Goal: Task Accomplishment & Management: Manage account settings

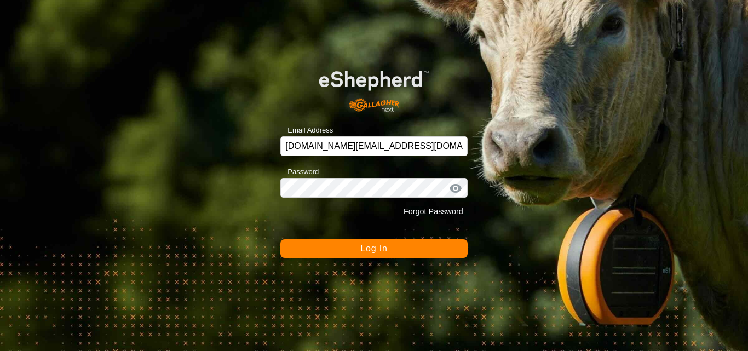
click at [353, 257] on button "Log In" at bounding box center [373, 248] width 187 height 19
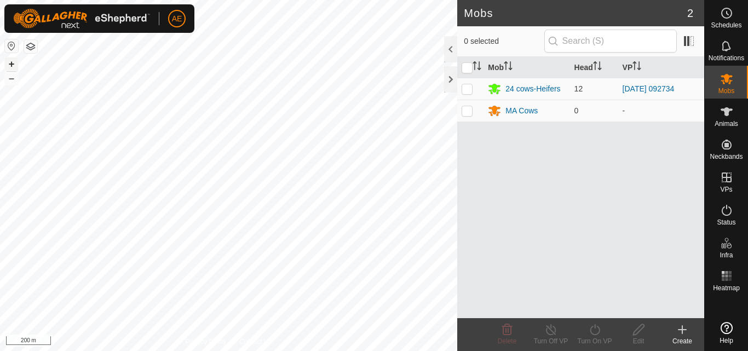
click at [12, 66] on button "+" at bounding box center [11, 63] width 13 height 13
click at [724, 117] on icon at bounding box center [726, 111] width 13 height 13
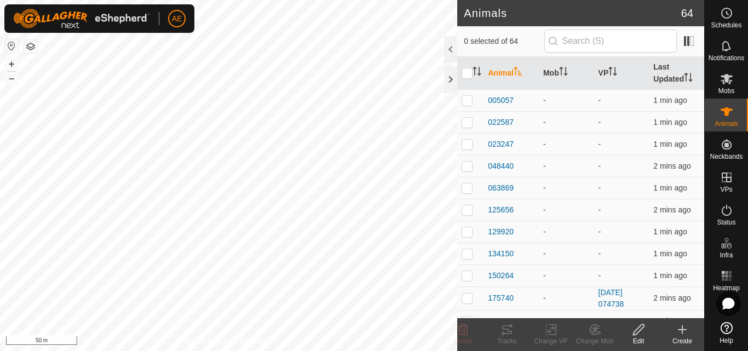
click at [693, 341] on div "Create" at bounding box center [682, 341] width 44 height 10
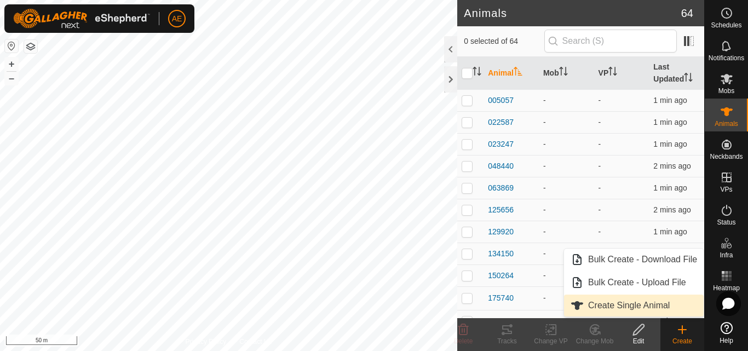
click at [671, 303] on link "Create Single Animal" at bounding box center [634, 306] width 140 height 22
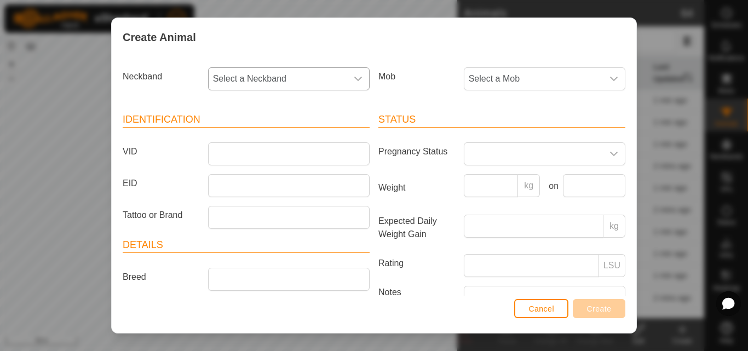
click at [358, 80] on icon "dropdown trigger" at bounding box center [358, 78] width 9 height 9
type input "1"
type input "289"
click at [293, 40] on div "Create Animal" at bounding box center [374, 37] width 525 height 38
click at [730, 136] on div "Create Animal Neckband Select a Neckband Mob Select a Mob Identification VID EI…" at bounding box center [374, 175] width 748 height 351
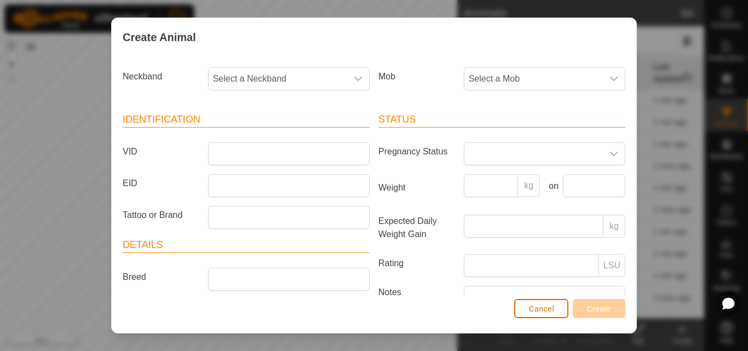
click at [551, 312] on span "Cancel" at bounding box center [541, 308] width 26 height 9
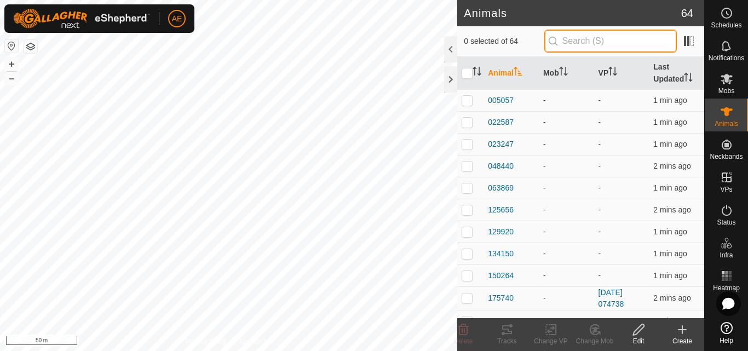
click at [590, 44] on input "text" at bounding box center [610, 41] width 133 height 23
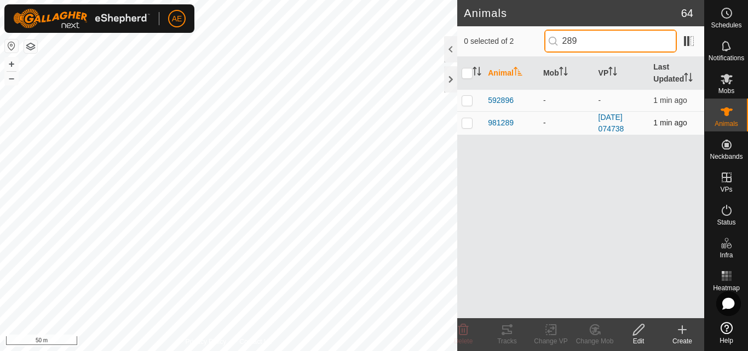
type input "289"
click at [465, 127] on p-tablecheckbox at bounding box center [467, 122] width 11 height 9
checkbox input "true"
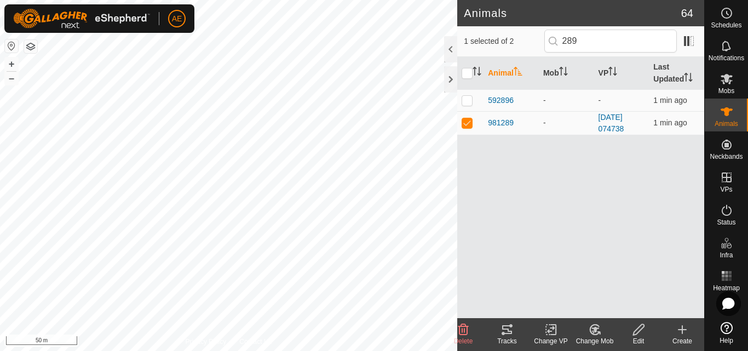
click at [637, 336] on icon at bounding box center [639, 329] width 14 height 13
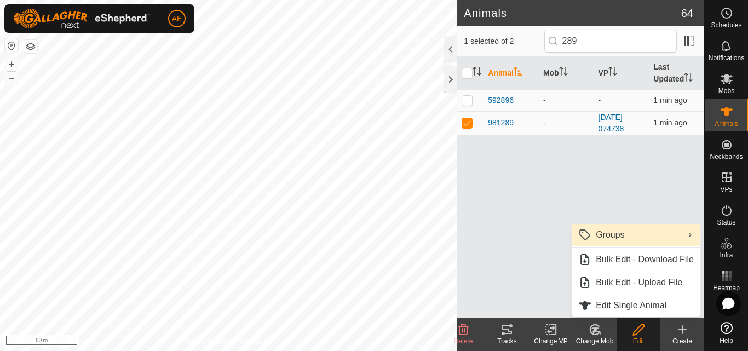
click at [622, 241] on link "Groups" at bounding box center [636, 235] width 129 height 22
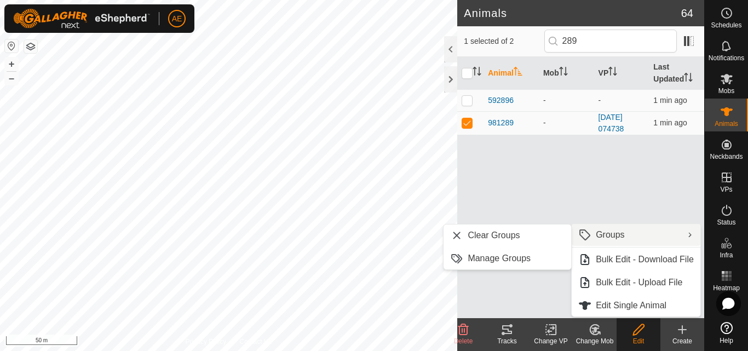
click at [645, 205] on div "Animal Mob VP Last Updated 592896 - - 1 min ago 981289 - [DATE] 074738 1 min ago" at bounding box center [580, 187] width 247 height 261
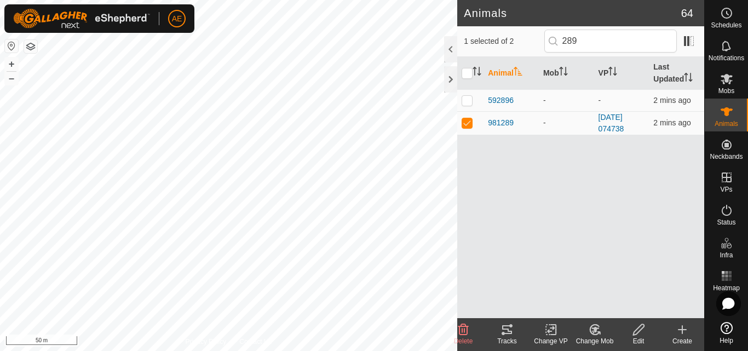
click at [636, 338] on div "Edit" at bounding box center [639, 341] width 44 height 10
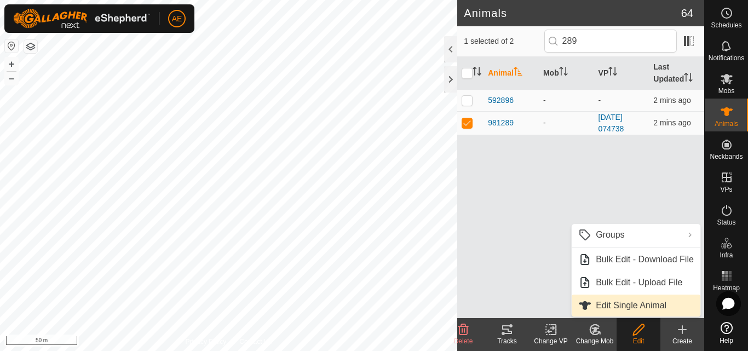
click at [636, 307] on link "Edit Single Animal" at bounding box center [636, 306] width 129 height 22
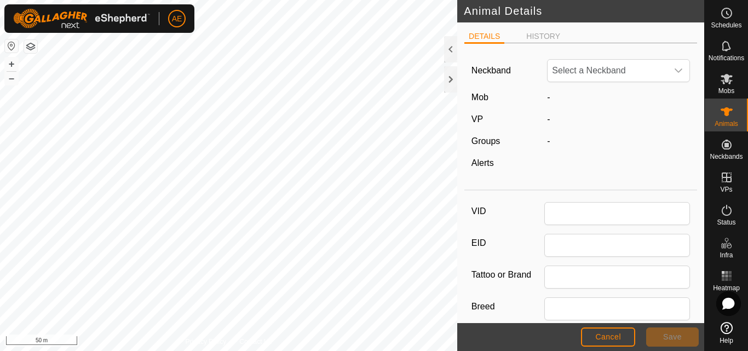
type input "981289"
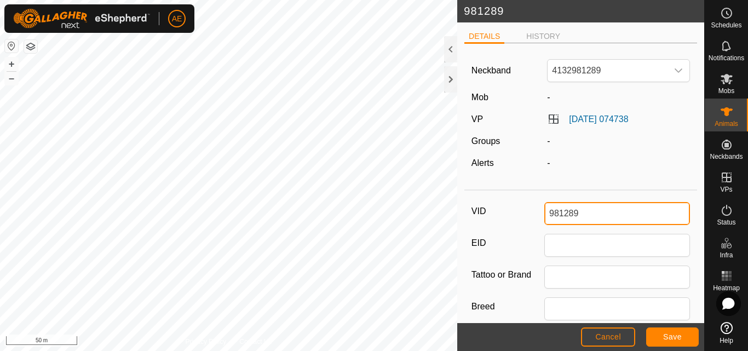
click at [583, 215] on input "981289" at bounding box center [617, 213] width 146 height 23
type input "NT1"
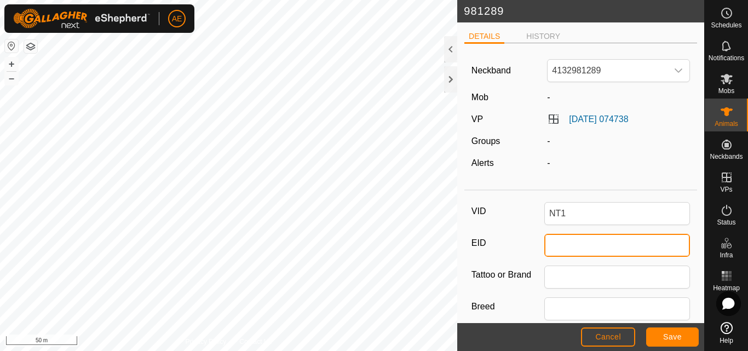
click at [583, 249] on input "EID" at bounding box center [617, 245] width 146 height 23
type input "942000039781071"
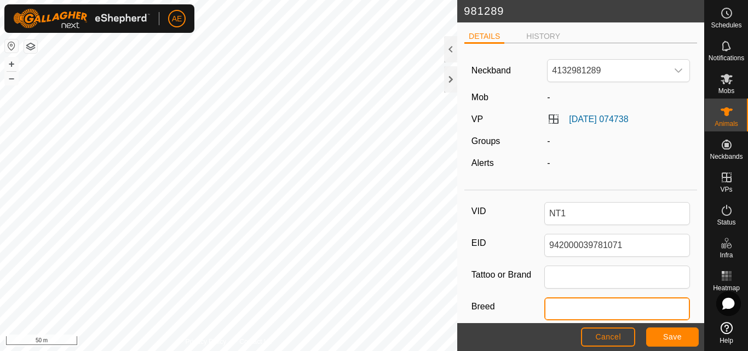
click at [592, 312] on input "Breed" at bounding box center [617, 308] width 146 height 23
type input "Hereford"
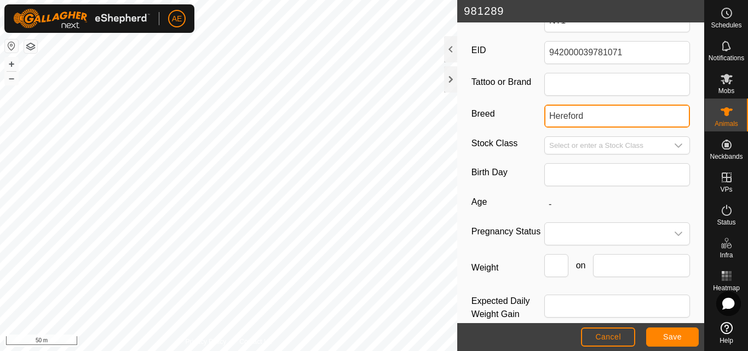
scroll to position [202, 0]
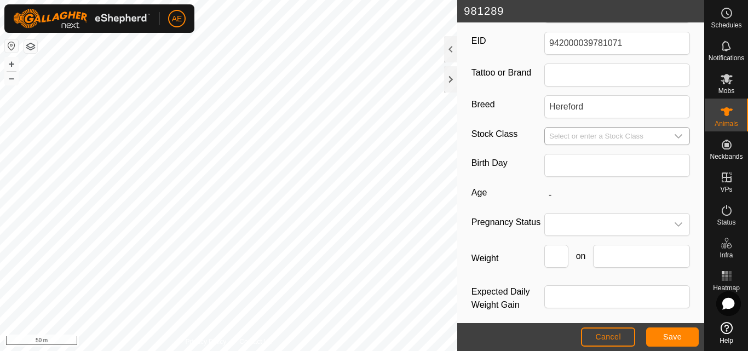
click at [674, 137] on icon "dropdown trigger" at bounding box center [678, 136] width 9 height 9
click at [509, 189] on label "Age" at bounding box center [507, 193] width 73 height 14
click at [674, 224] on icon "dropdown trigger" at bounding box center [678, 224] width 9 height 9
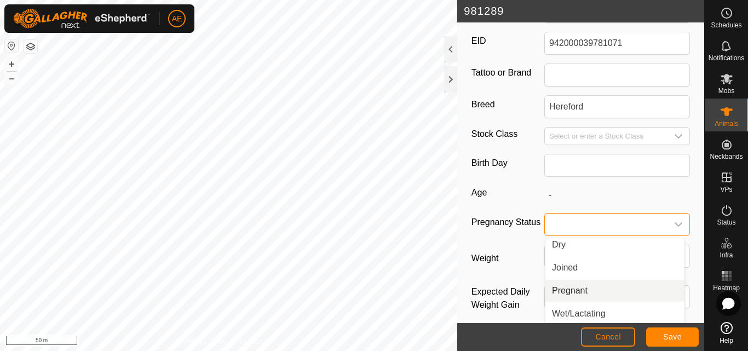
click at [583, 292] on li "Pregnant" at bounding box center [614, 291] width 139 height 22
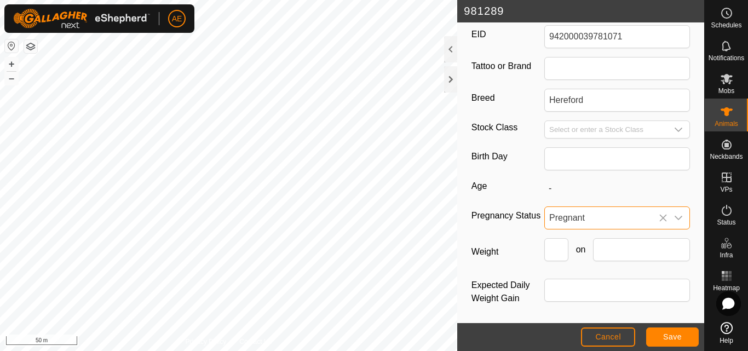
scroll to position [211, 0]
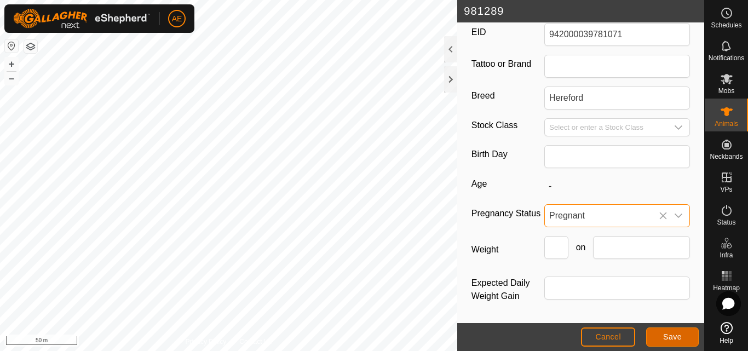
click at [681, 338] on span "Save" at bounding box center [672, 336] width 19 height 9
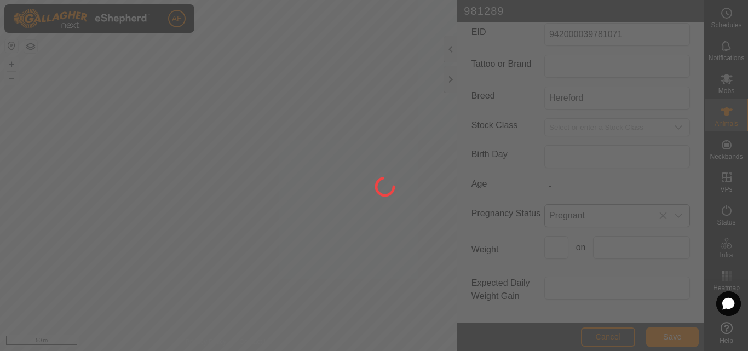
type input "981289"
type input "-"
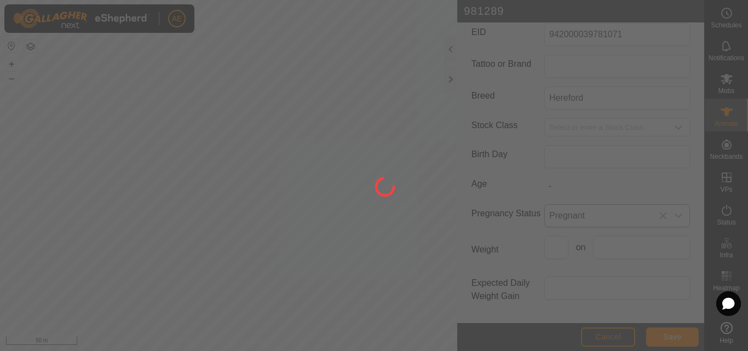
type input "-"
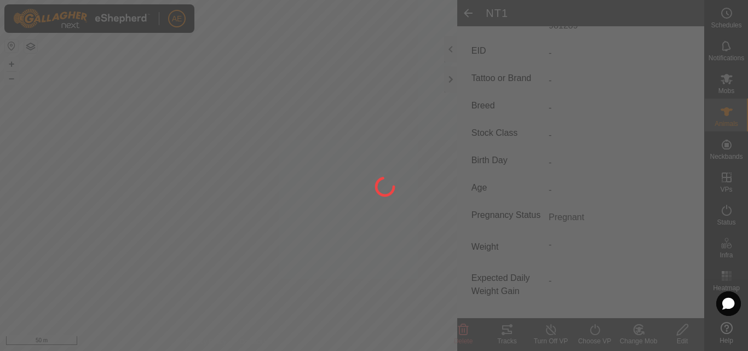
type input "NT1"
type input "942000039781071"
type input "Hereford"
type input "0 kg"
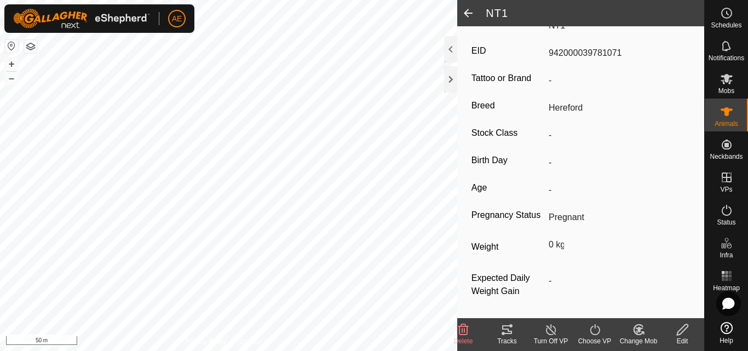
click at [639, 329] on icon at bounding box center [639, 329] width 8 height 5
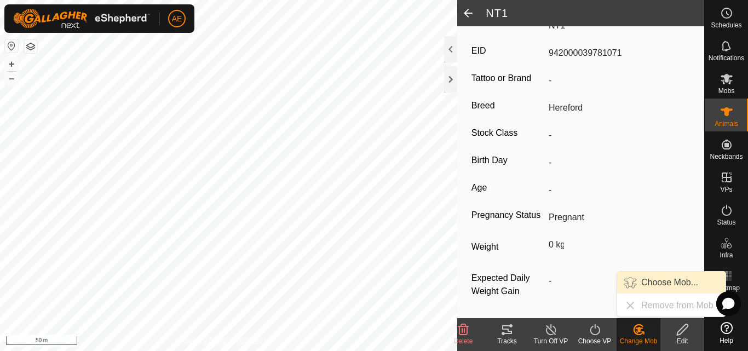
click at [657, 285] on link "Choose Mob..." at bounding box center [671, 283] width 108 height 22
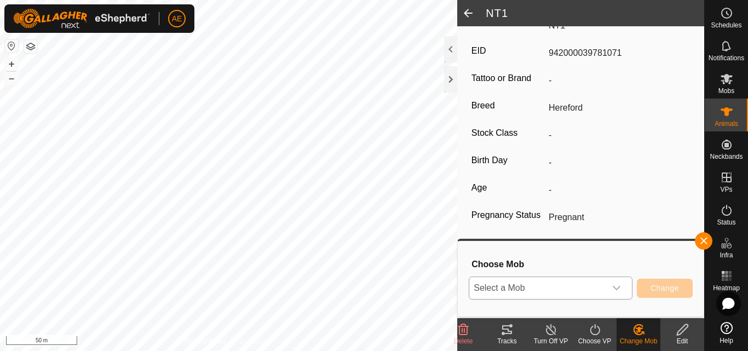
click at [617, 289] on icon "dropdown trigger" at bounding box center [617, 288] width 8 height 4
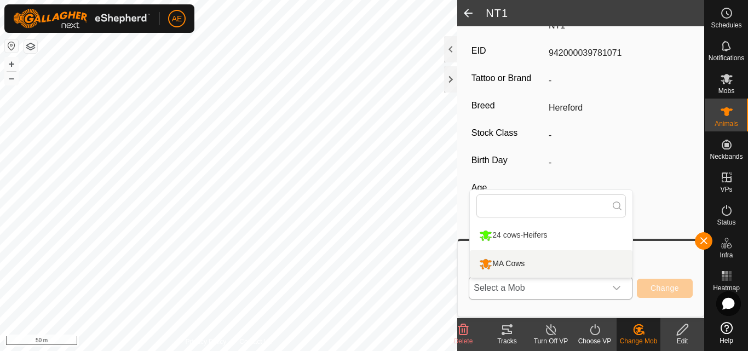
click at [529, 263] on li "MA Cows" at bounding box center [551, 263] width 163 height 27
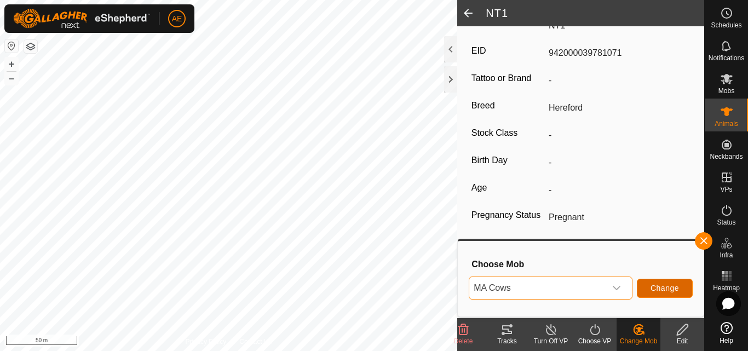
click at [678, 290] on span "Change" at bounding box center [664, 288] width 28 height 9
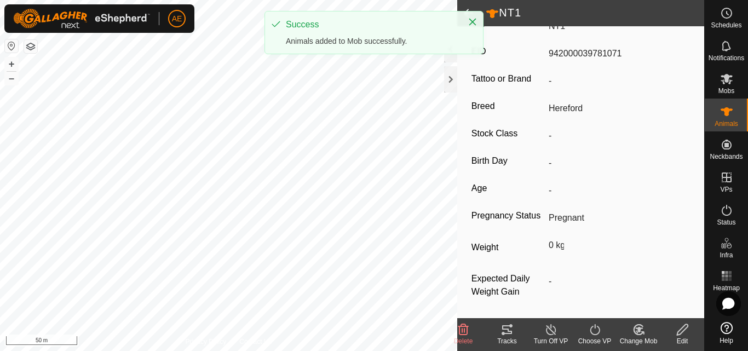
scroll to position [184, 0]
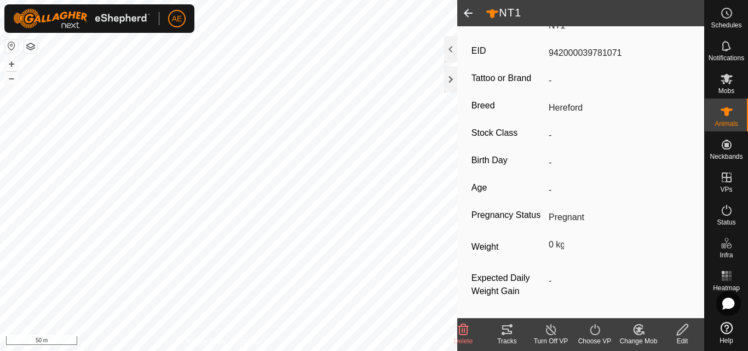
click at [468, 10] on span at bounding box center [468, 13] width 22 height 26
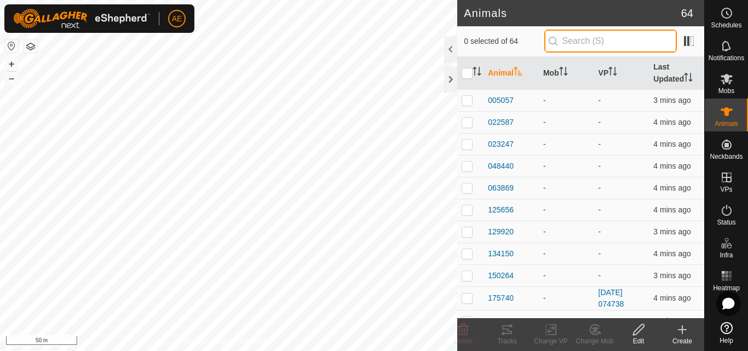
click at [571, 41] on input "text" at bounding box center [610, 41] width 133 height 23
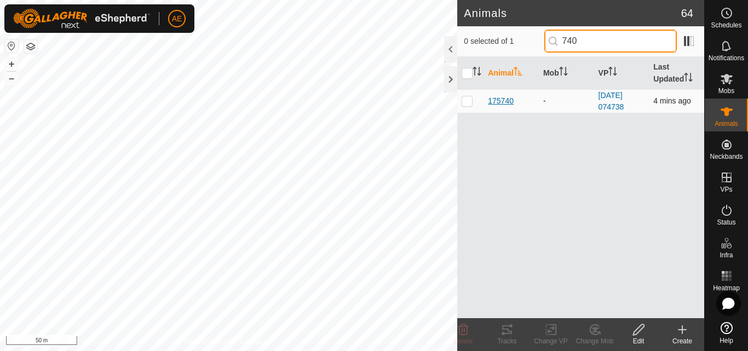
type input "740"
click at [509, 97] on span "175740" at bounding box center [501, 100] width 26 height 11
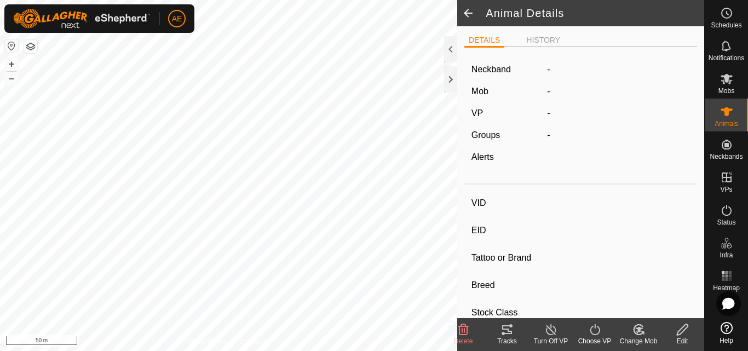
type input "175740"
type input "-"
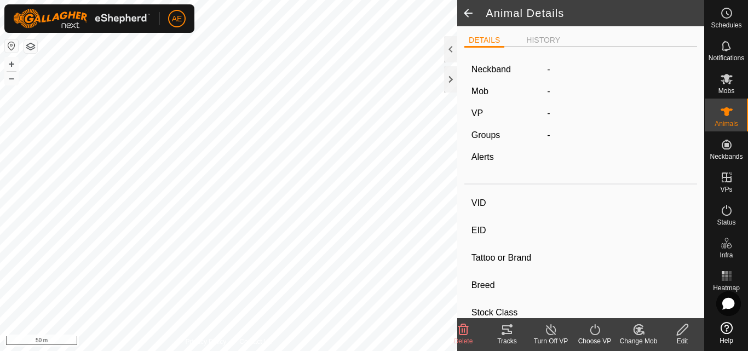
type input "-"
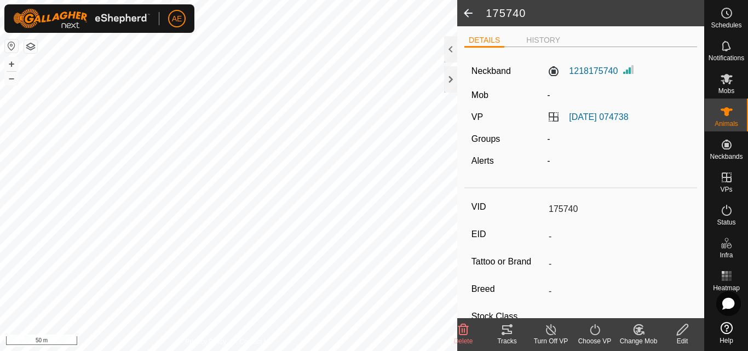
click at [684, 337] on div "Edit" at bounding box center [682, 341] width 44 height 10
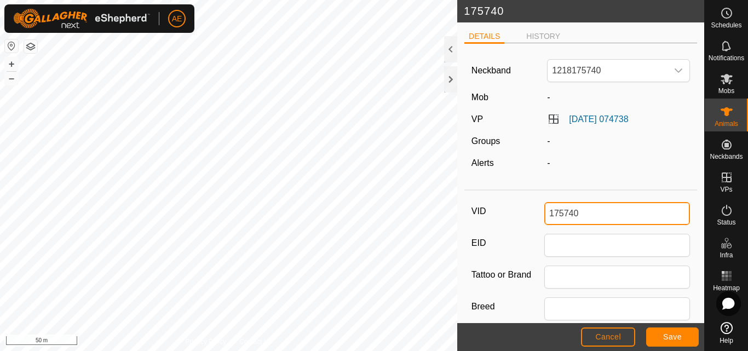
click at [603, 210] on input "175740" at bounding box center [617, 213] width 146 height 23
type input "B75"
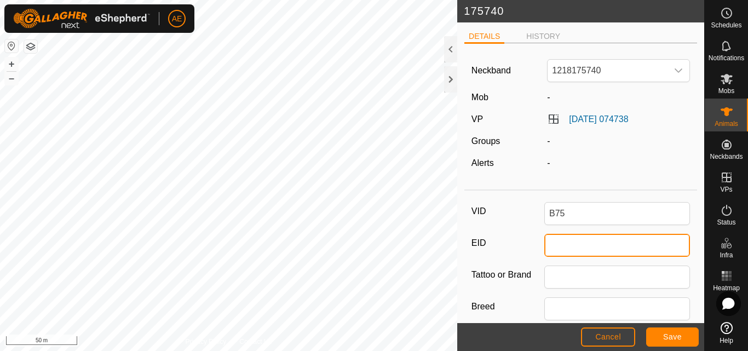
click at [569, 247] on input "EID" at bounding box center [617, 245] width 146 height 23
type input "942000045121438"
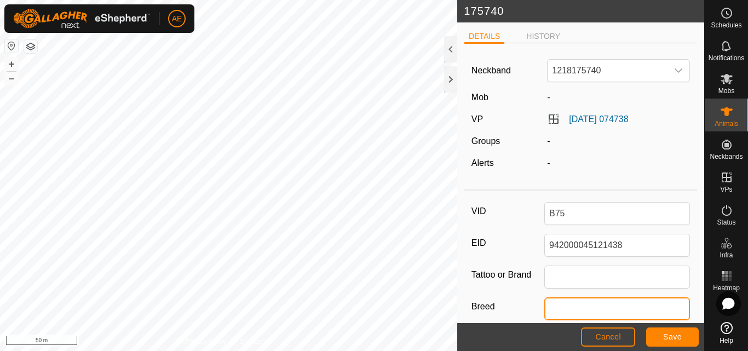
click at [579, 304] on input "Breed" at bounding box center [617, 308] width 146 height 23
type input "Hereford"
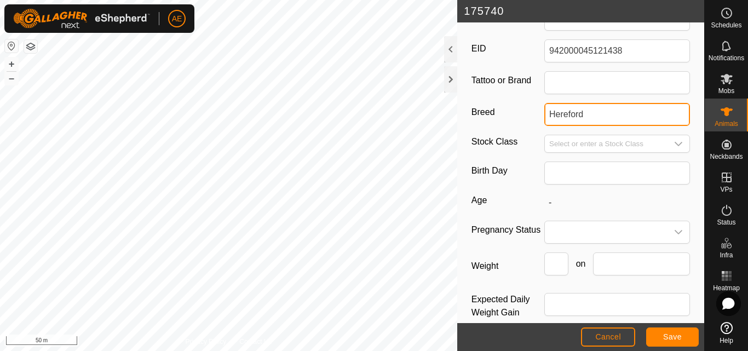
scroll to position [203, 0]
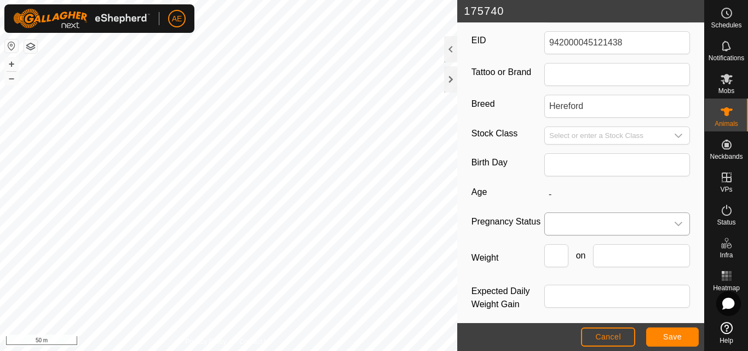
click at [674, 222] on icon "dropdown trigger" at bounding box center [678, 224] width 9 height 9
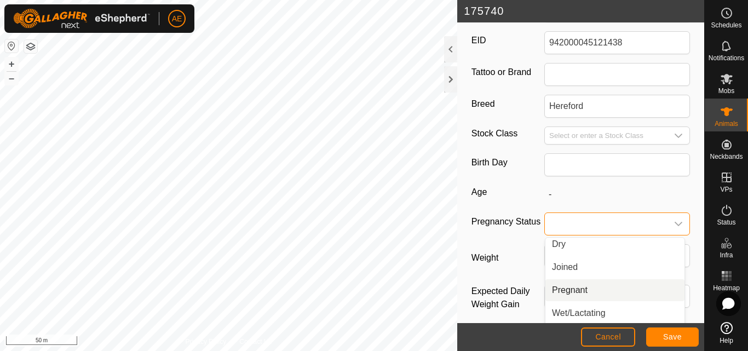
click at [583, 287] on li "Pregnant" at bounding box center [614, 290] width 139 height 22
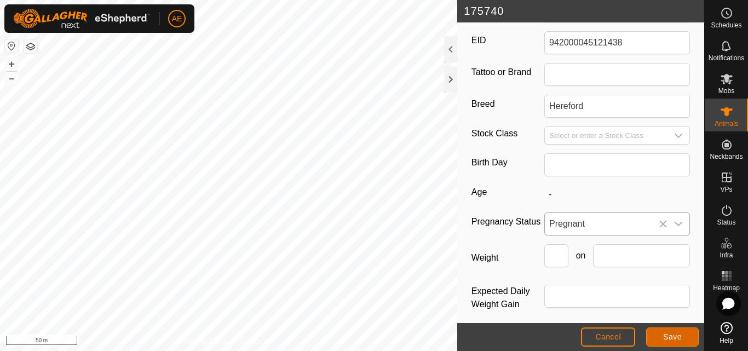
click at [669, 342] on button "Save" at bounding box center [672, 336] width 53 height 19
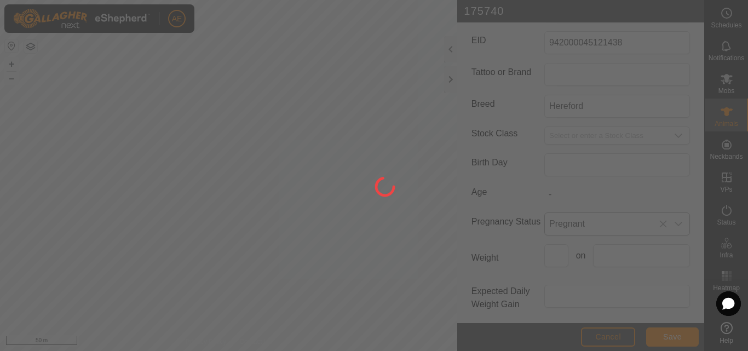
type input "175740"
type input "-"
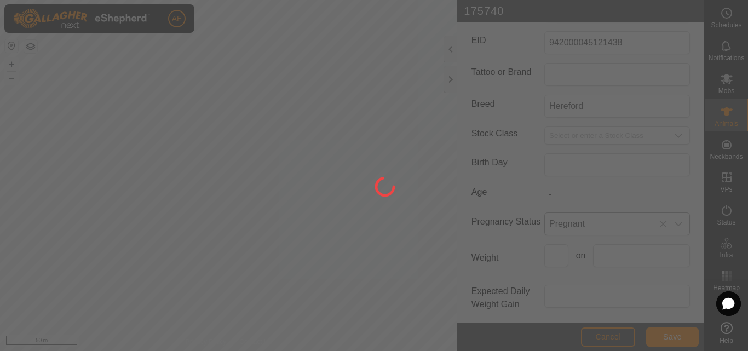
type input "-"
type input "B75"
type input "942000045121438"
type input "Hereford"
type input "0 kg"
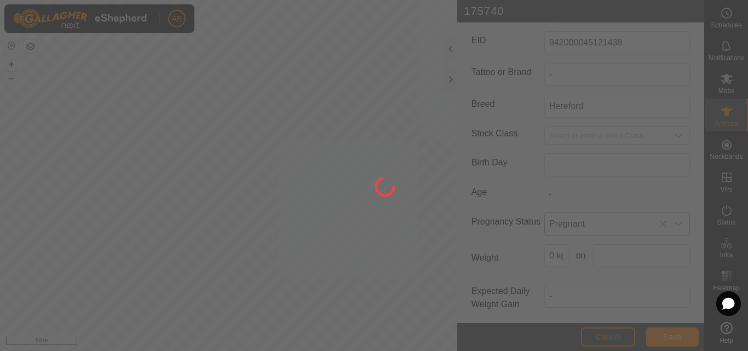
scroll to position [183, 0]
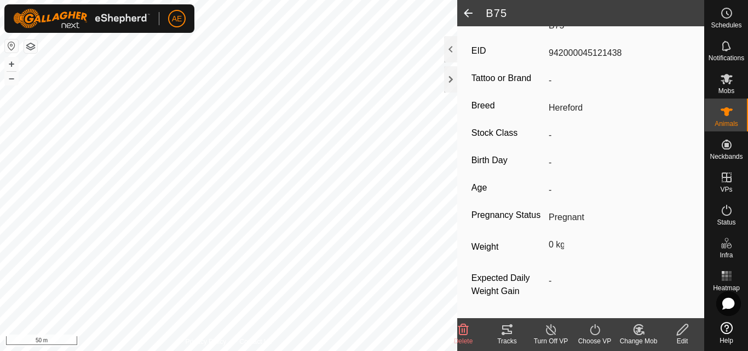
click at [638, 333] on icon at bounding box center [639, 329] width 14 height 13
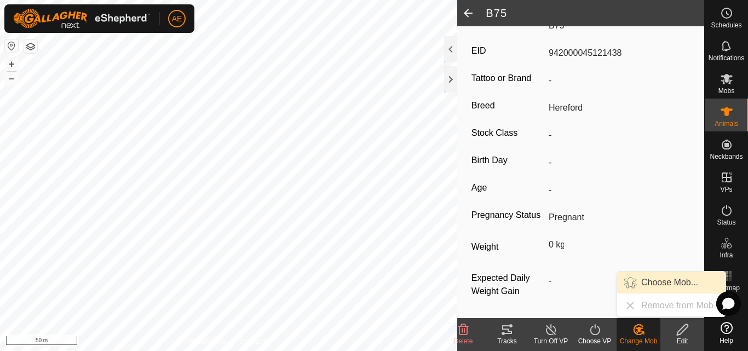
click at [655, 281] on link "Choose Mob..." at bounding box center [671, 283] width 108 height 22
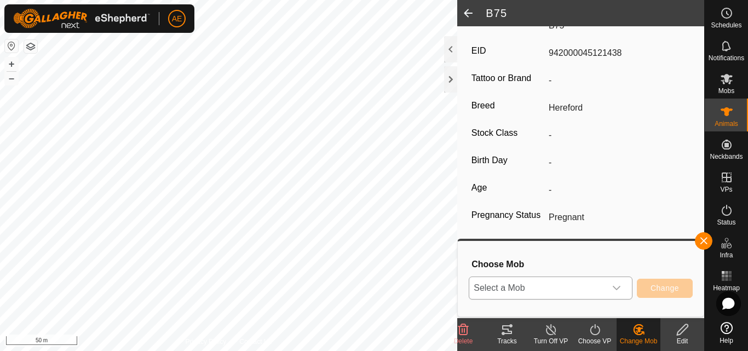
click at [616, 289] on icon "dropdown trigger" at bounding box center [617, 288] width 8 height 4
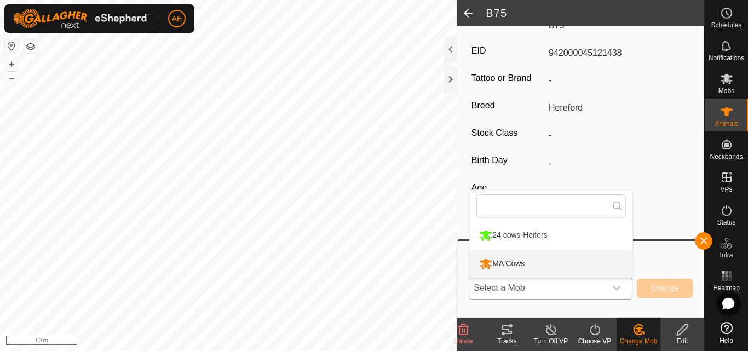
click at [561, 263] on li "MA Cows" at bounding box center [551, 263] width 163 height 27
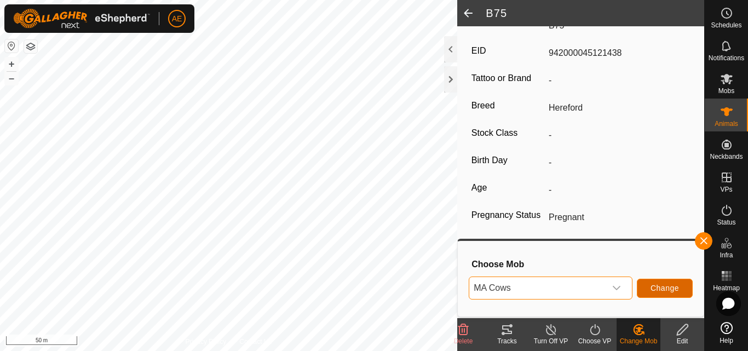
click at [665, 291] on span "Change" at bounding box center [664, 288] width 28 height 9
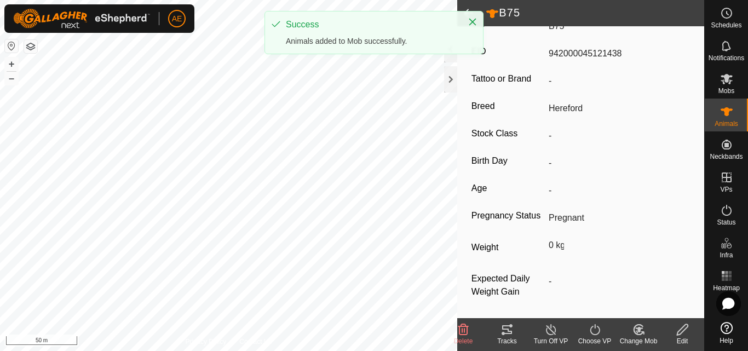
scroll to position [184, 0]
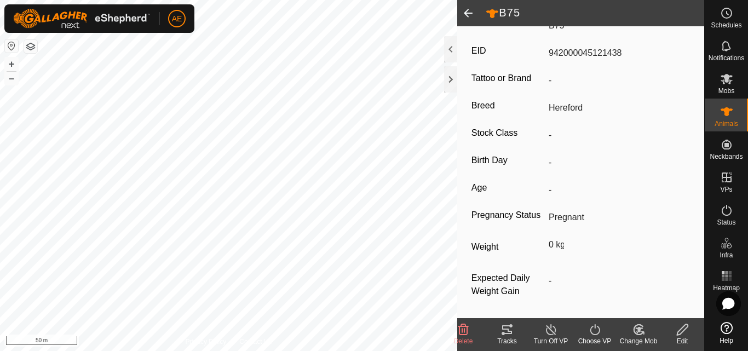
click at [470, 13] on span at bounding box center [468, 13] width 22 height 26
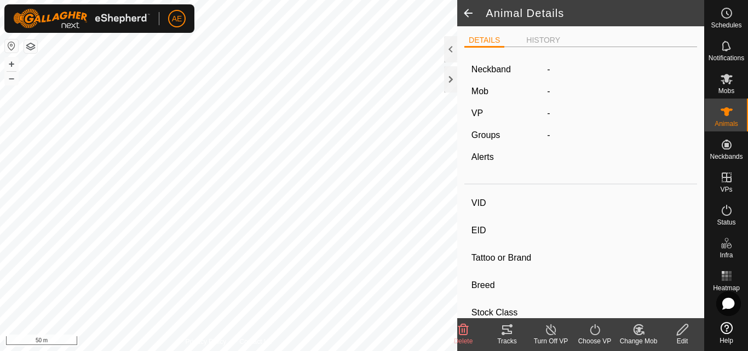
type input "B75"
type input "942000045121438"
type input "-"
type input "Hereford"
type input "-"
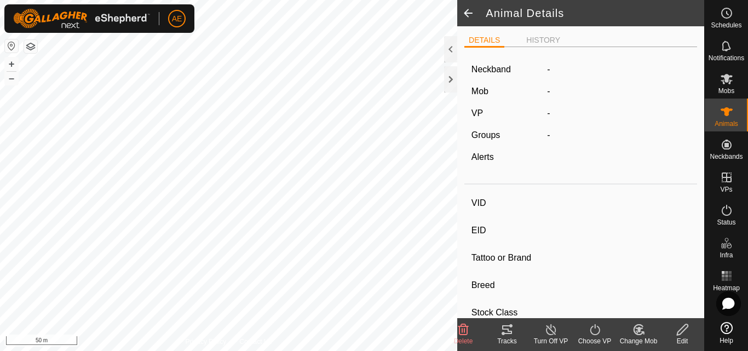
type input "Pregnant"
type input "0 kg"
type input "-"
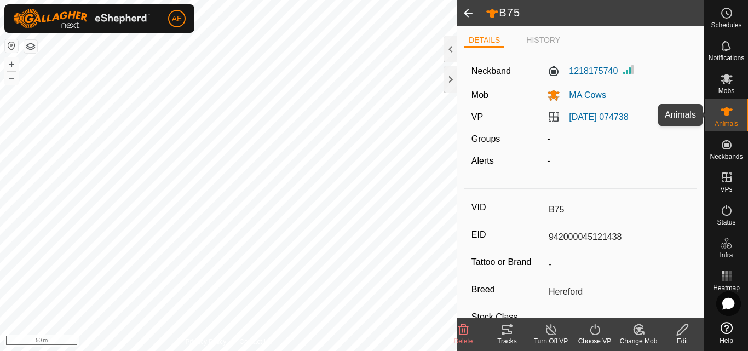
click at [726, 118] on es-animals-svg-icon at bounding box center [727, 112] width 20 height 18
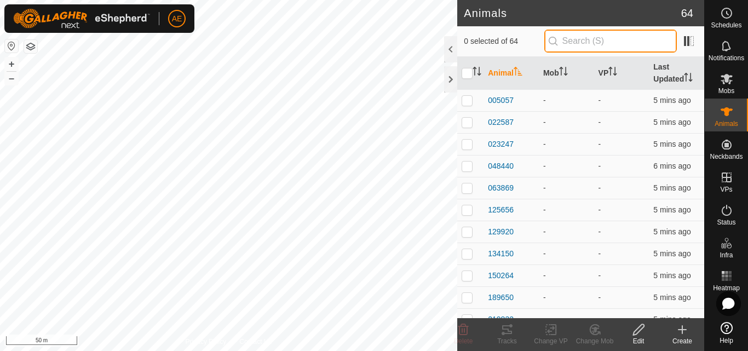
click at [632, 44] on input "text" at bounding box center [610, 41] width 133 height 23
type input "832"
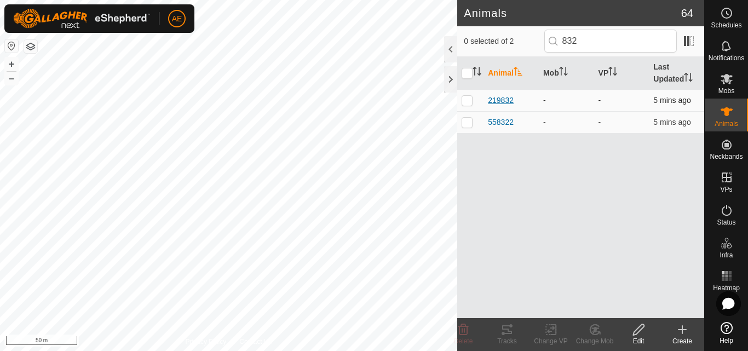
click at [503, 100] on span "219832" at bounding box center [501, 100] width 26 height 11
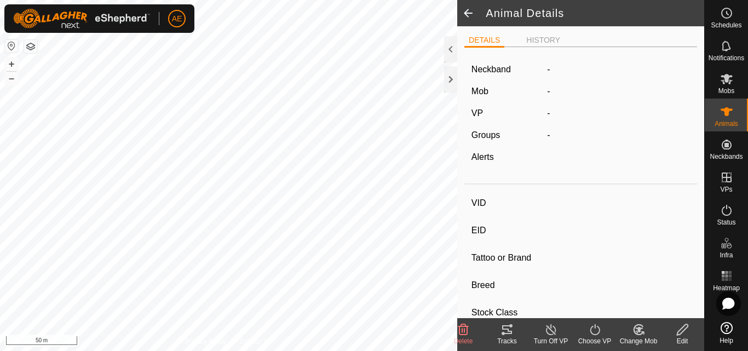
type input "219832"
type input "-"
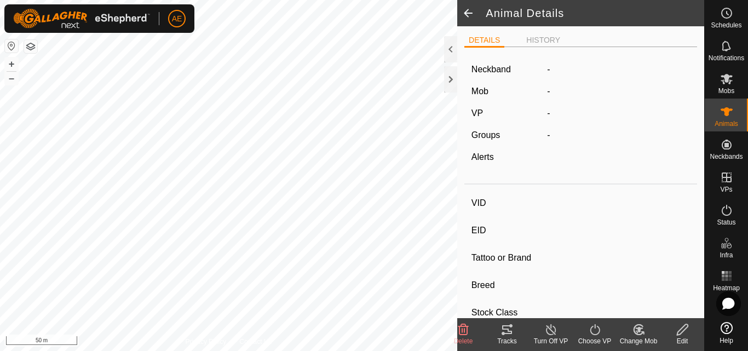
type input "-"
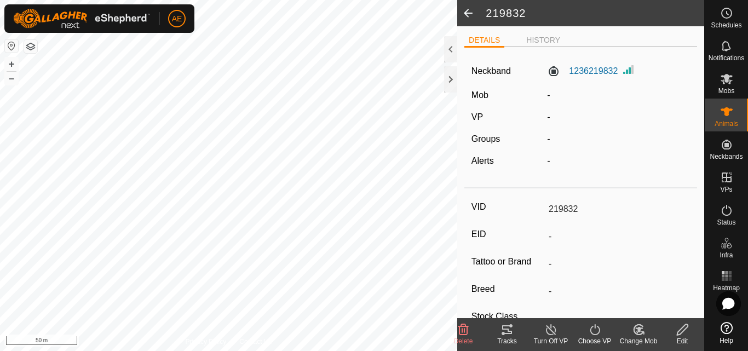
click at [680, 338] on div "Edit" at bounding box center [682, 341] width 44 height 10
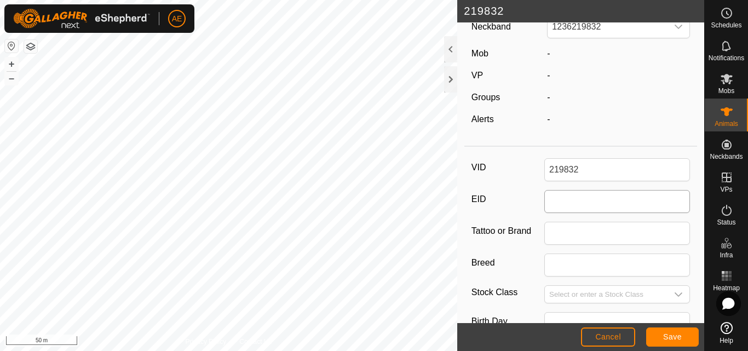
scroll to position [45, 0]
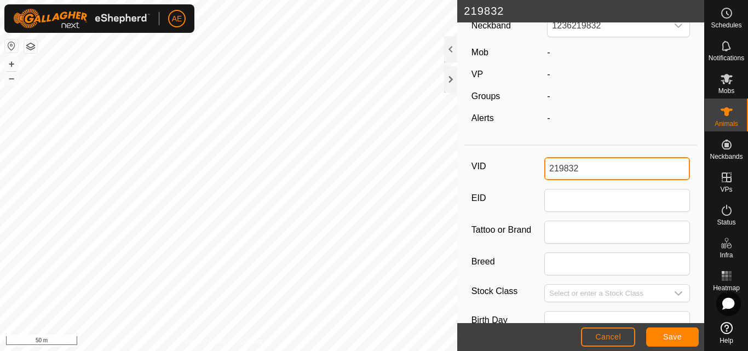
click at [586, 169] on input "219832" at bounding box center [617, 168] width 146 height 23
type input "NT2"
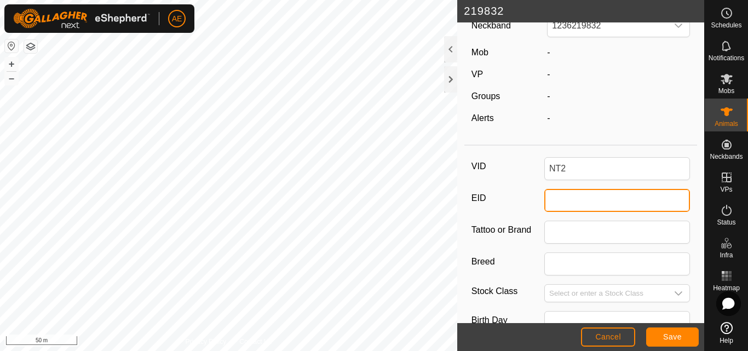
click at [553, 204] on input "EID" at bounding box center [617, 200] width 146 height 23
type input "942000040726826"
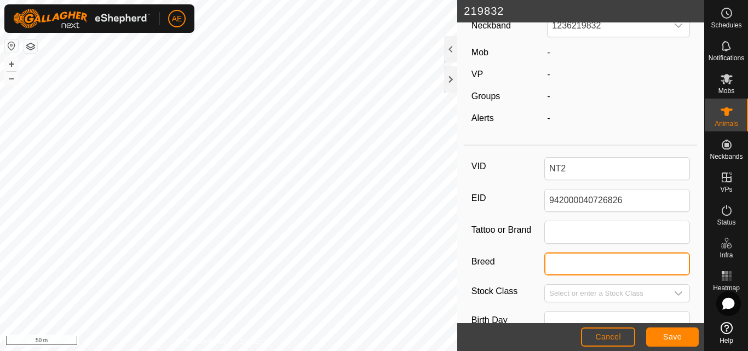
click at [584, 262] on input "Breed" at bounding box center [617, 263] width 146 height 23
type input "Hereford"
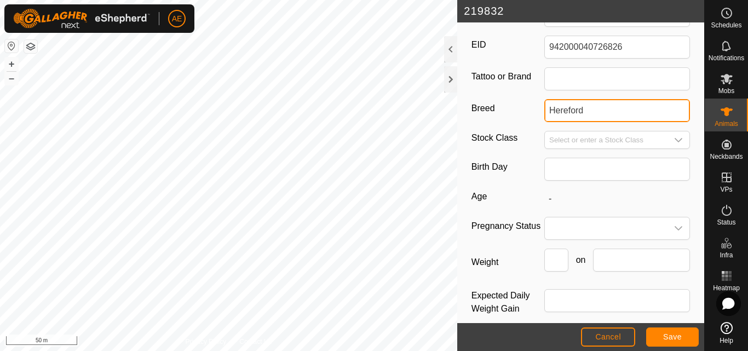
scroll to position [211, 0]
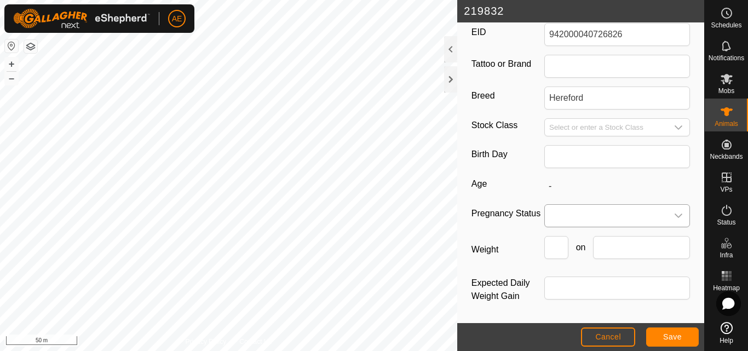
click at [674, 217] on icon "dropdown trigger" at bounding box center [678, 215] width 9 height 9
click at [566, 306] on li "Pregnant" at bounding box center [614, 309] width 139 height 22
click at [664, 337] on span "Save" at bounding box center [672, 336] width 19 height 9
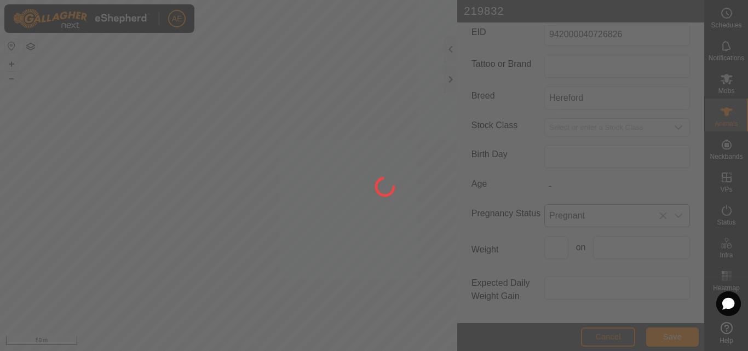
type input "219832"
type input "-"
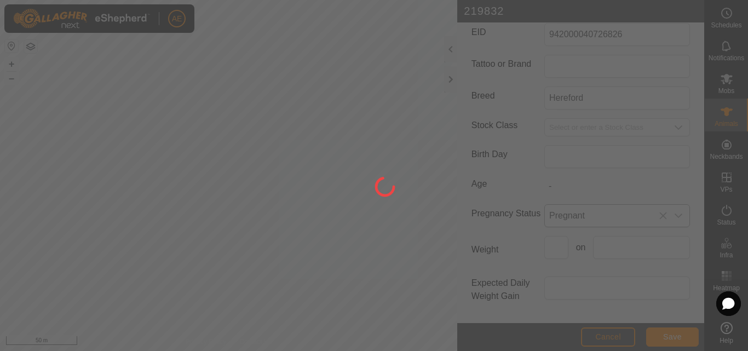
type input "-"
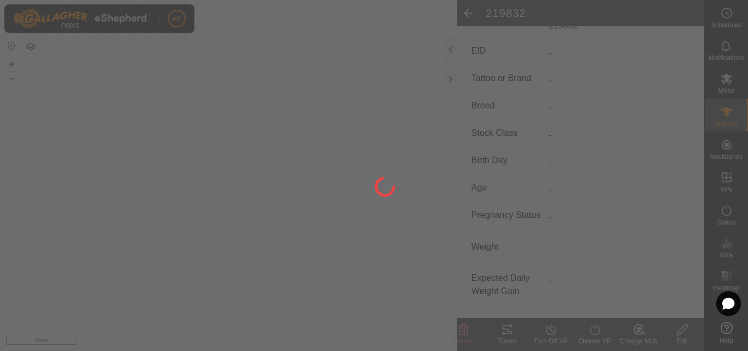
scroll to position [183, 0]
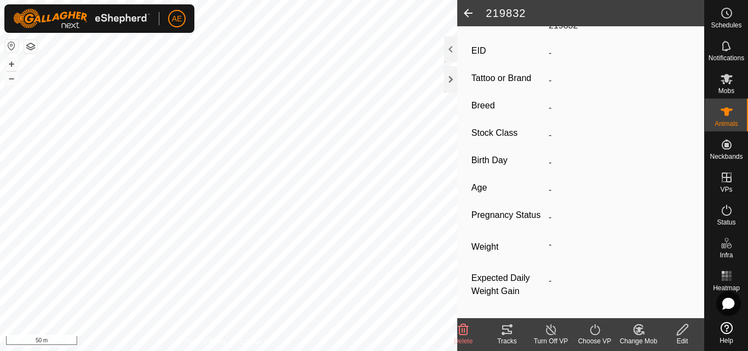
type input "NT2"
type input "942000040726826"
type input "Hereford"
type input "0 kg"
type input "Pregnant"
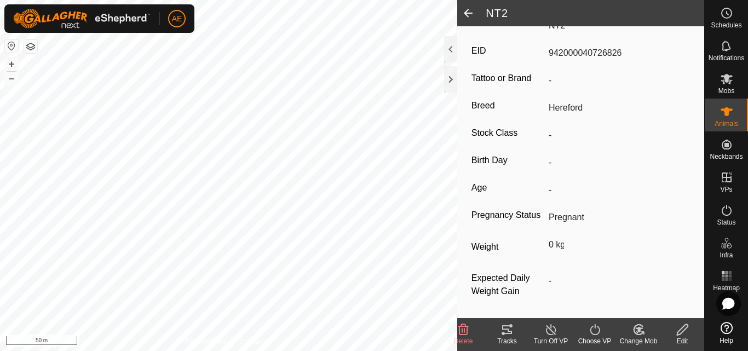
click at [637, 331] on icon at bounding box center [639, 329] width 14 height 13
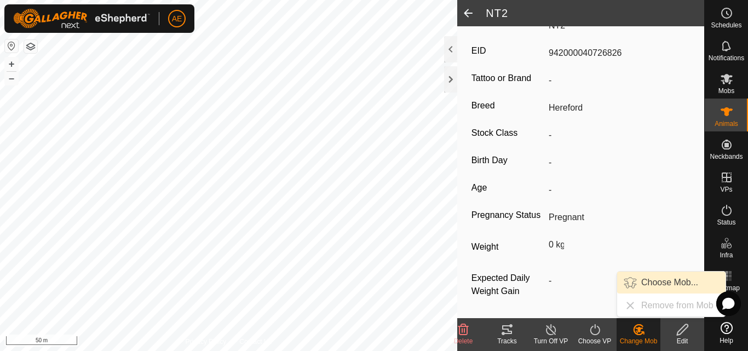
click at [661, 287] on link "Choose Mob..." at bounding box center [671, 283] width 108 height 22
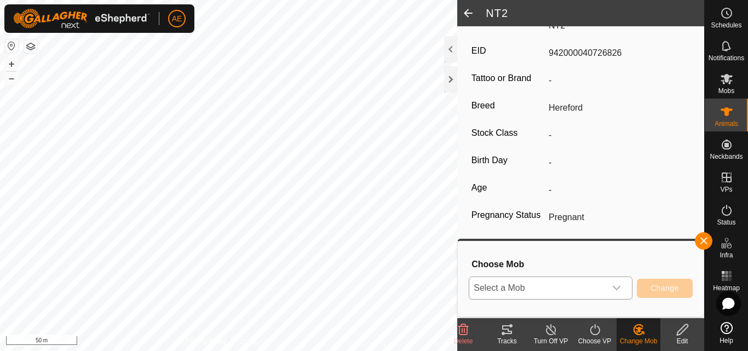
click at [620, 293] on div "dropdown trigger" at bounding box center [617, 288] width 22 height 22
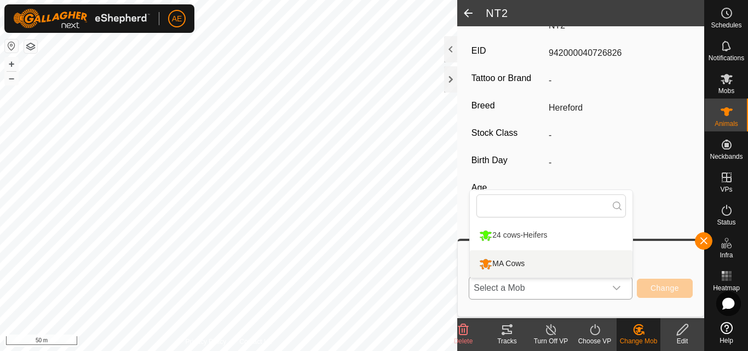
click at [526, 261] on li "MA Cows" at bounding box center [551, 263] width 163 height 27
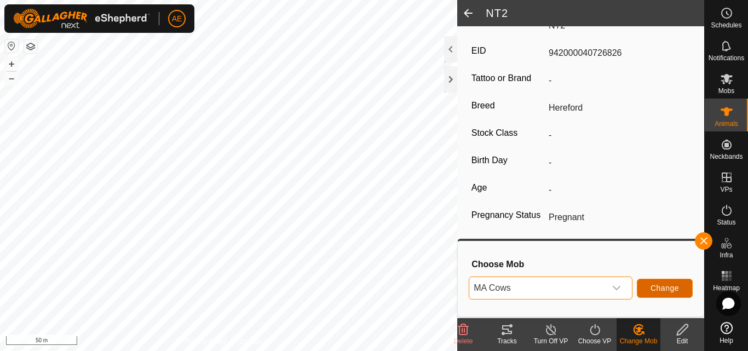
click at [672, 284] on span "Change" at bounding box center [664, 288] width 28 height 9
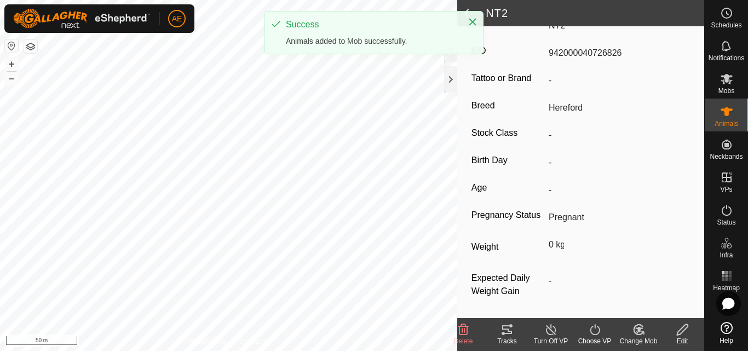
scroll to position [184, 0]
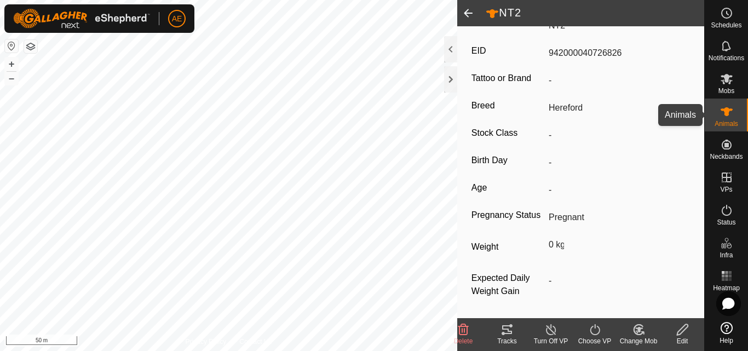
click at [728, 117] on icon at bounding box center [726, 111] width 13 height 13
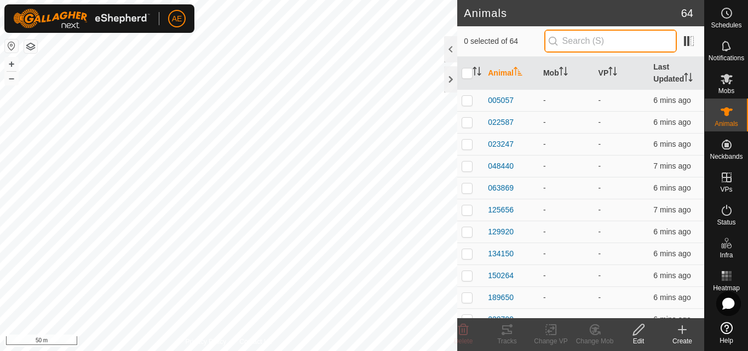
click at [629, 43] on input "text" at bounding box center [610, 41] width 133 height 23
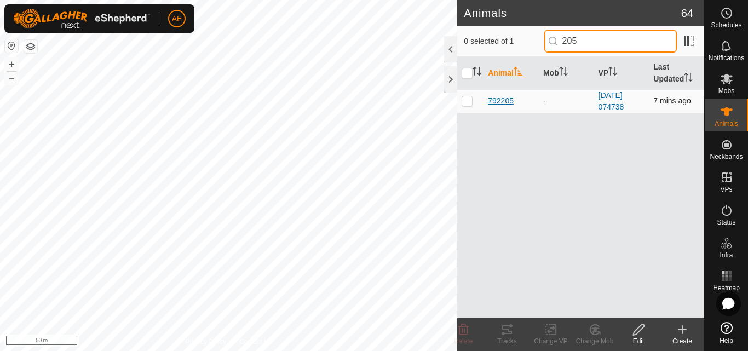
type input "205"
click at [503, 97] on span "792205" at bounding box center [501, 100] width 26 height 11
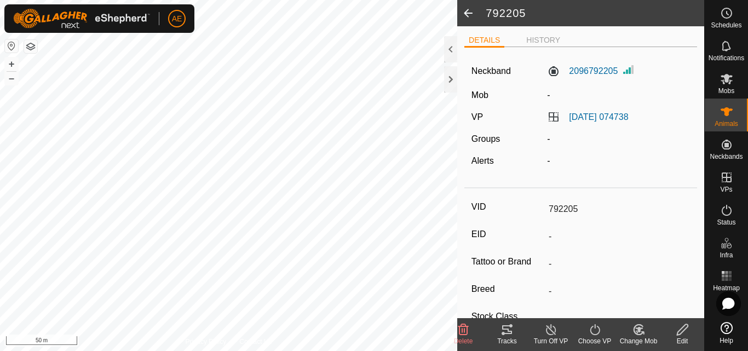
click at [685, 336] on icon at bounding box center [683, 329] width 14 height 13
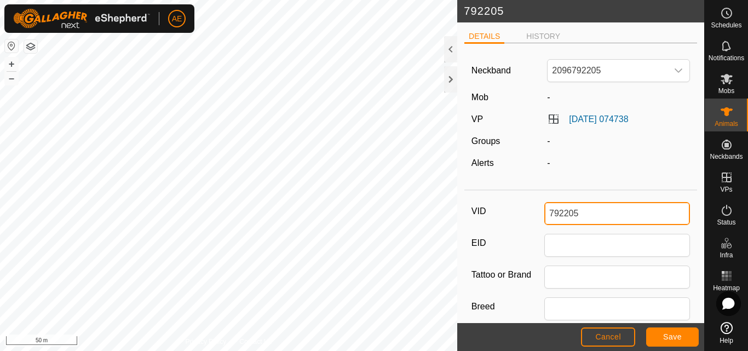
click at [591, 219] on input "792205" at bounding box center [617, 213] width 146 height 23
type input "y"
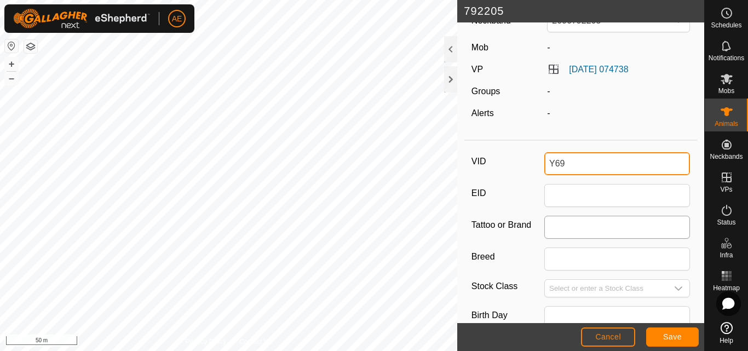
scroll to position [59, 0]
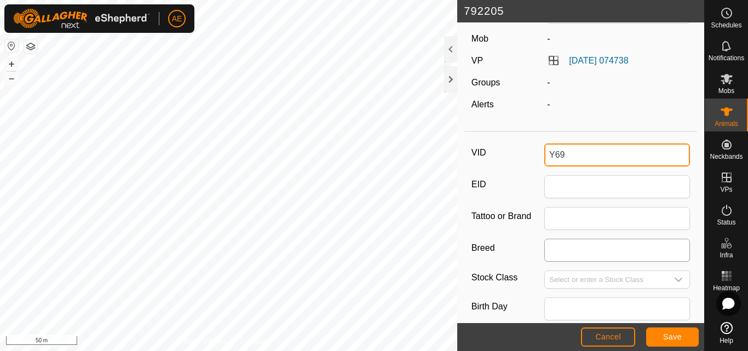
type input "Y69"
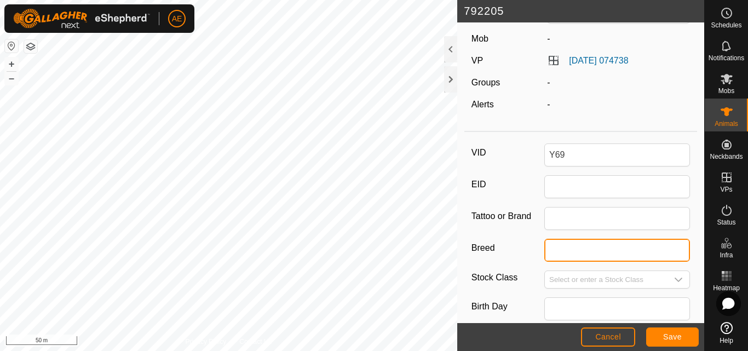
click at [568, 254] on input "Breed" at bounding box center [617, 250] width 146 height 23
type input "Hereford"
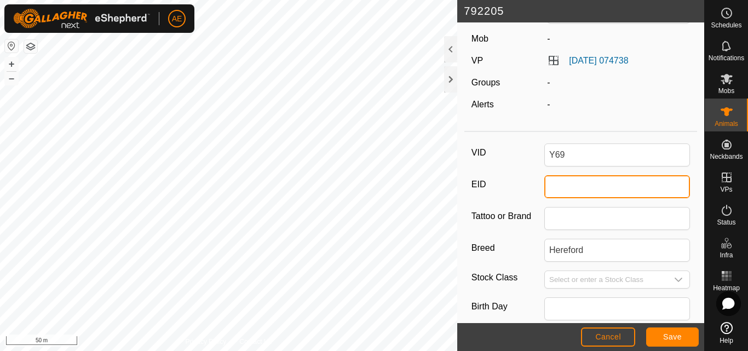
click at [591, 194] on input "EID" at bounding box center [617, 186] width 146 height 23
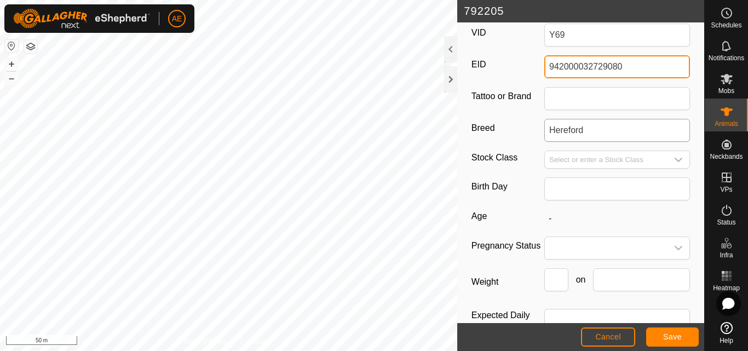
scroll to position [180, 0]
type input "942000032729080"
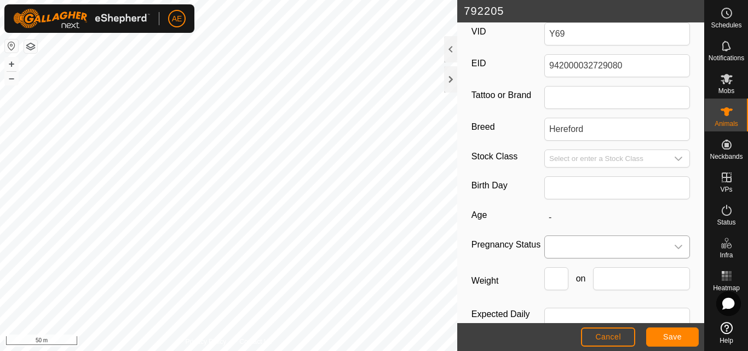
click at [674, 245] on icon "dropdown trigger" at bounding box center [678, 247] width 9 height 9
click at [562, 203] on li "Pregnant" at bounding box center [614, 207] width 139 height 22
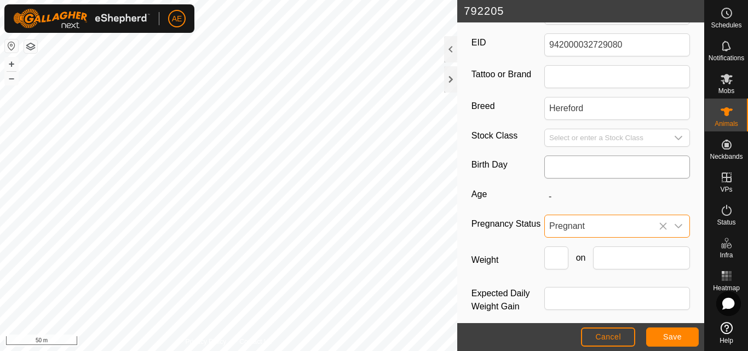
scroll to position [211, 0]
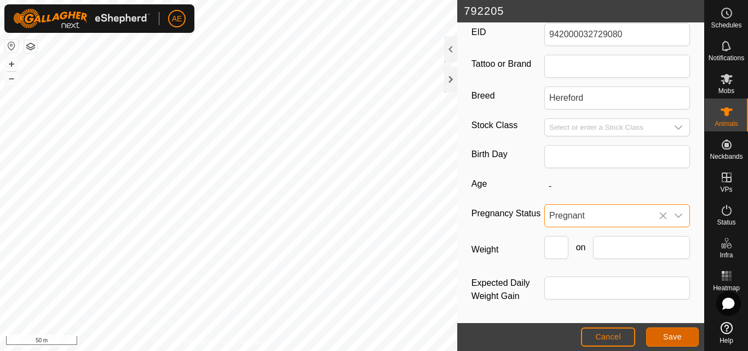
click at [671, 339] on span "Save" at bounding box center [672, 336] width 19 height 9
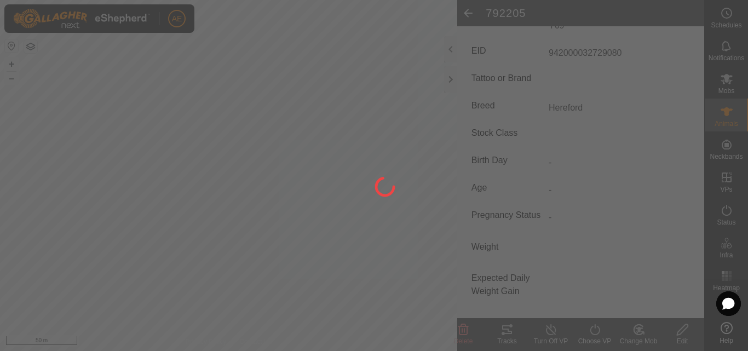
type input "792205"
type input "-"
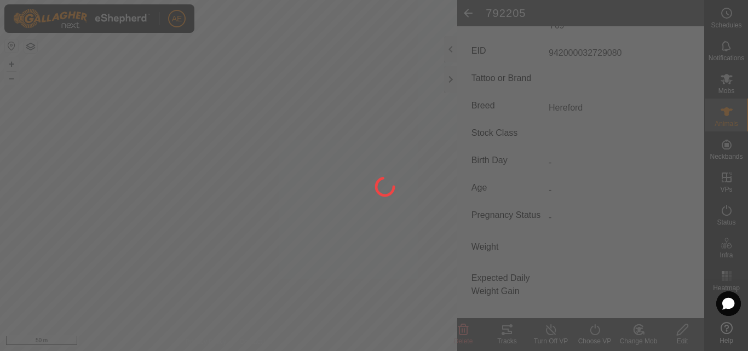
type input "-"
type input "Y69"
type input "942000032729080"
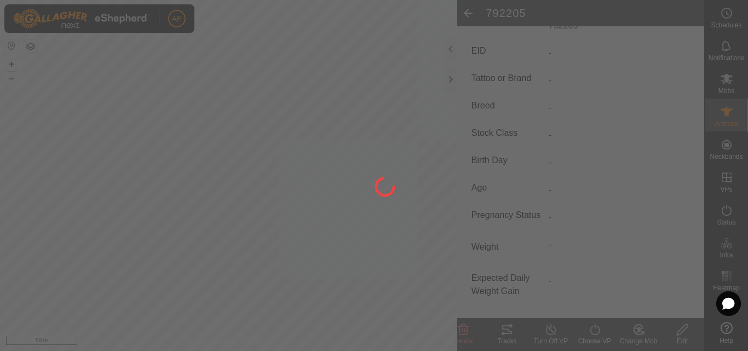
type input "Hereford"
type input "0 kg"
type input "Pregnant"
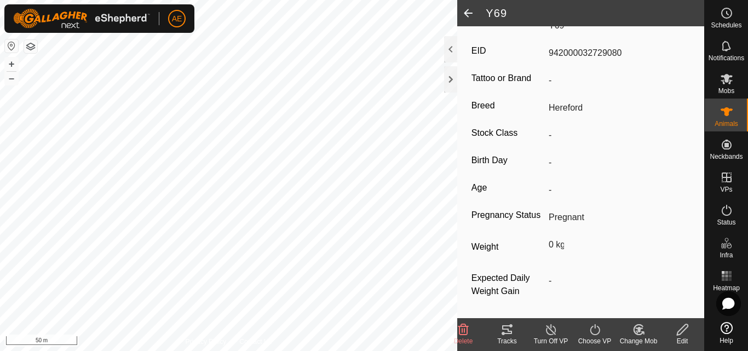
click at [638, 335] on icon at bounding box center [638, 330] width 9 height 10
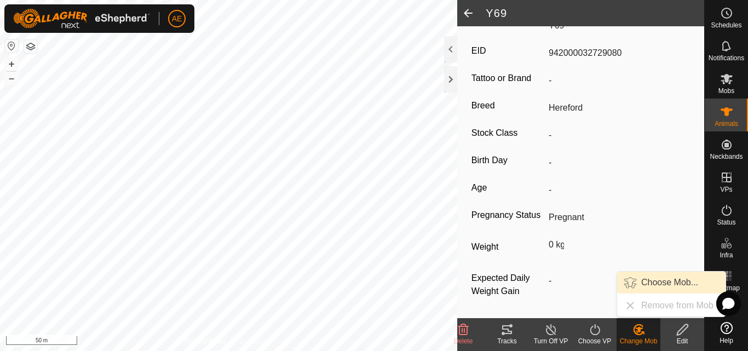
click at [650, 284] on link "Choose Mob..." at bounding box center [671, 283] width 108 height 22
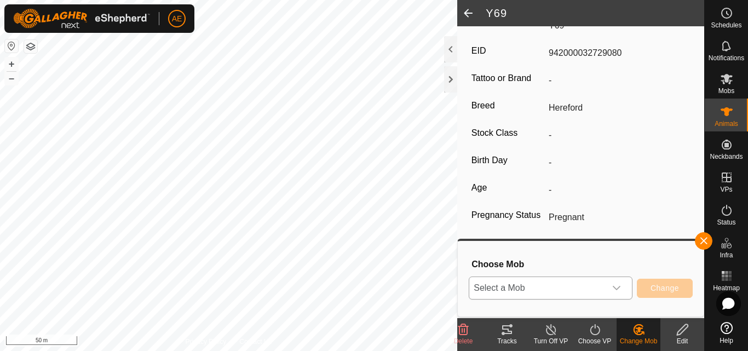
click at [615, 287] on icon "dropdown trigger" at bounding box center [616, 288] width 9 height 9
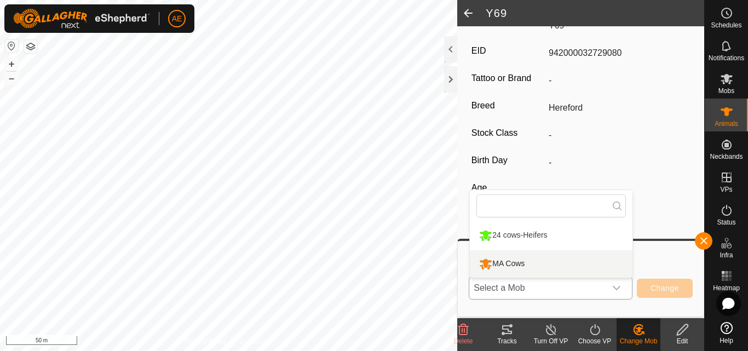
click at [575, 262] on li "MA Cows" at bounding box center [551, 263] width 163 height 27
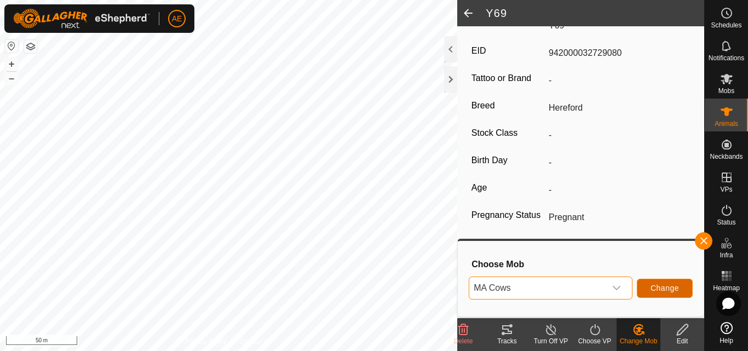
click at [665, 289] on span "Change" at bounding box center [664, 288] width 28 height 9
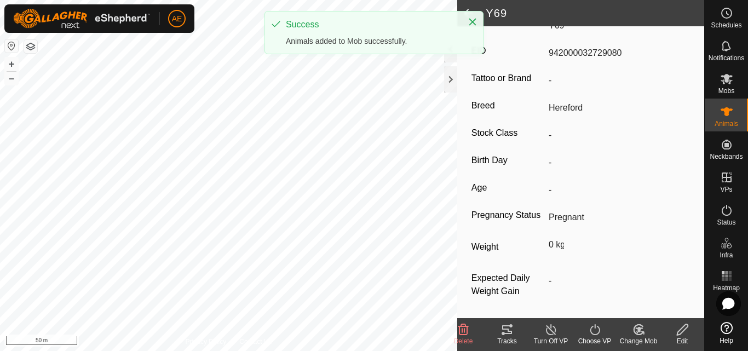
scroll to position [184, 0]
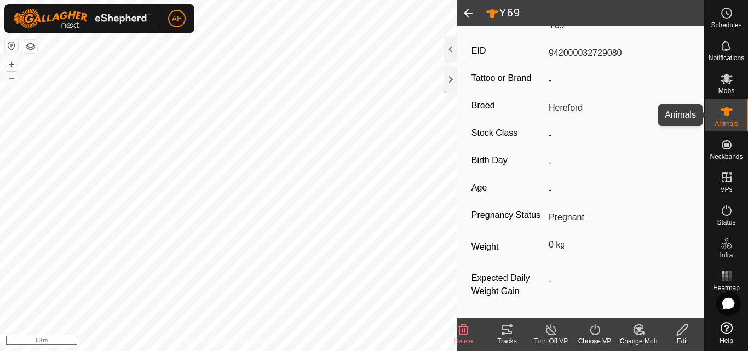
click at [722, 116] on icon at bounding box center [726, 111] width 13 height 13
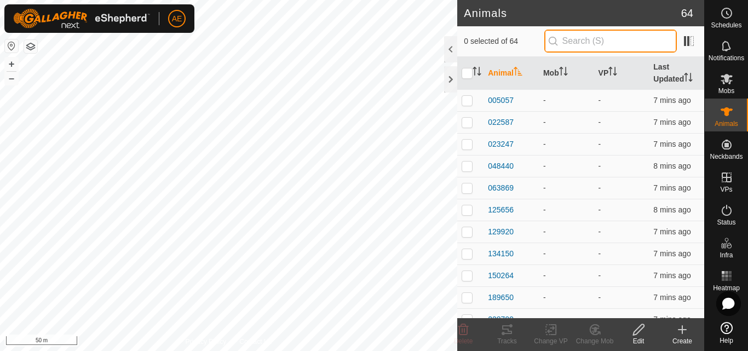
click at [562, 43] on input "text" at bounding box center [610, 41] width 133 height 23
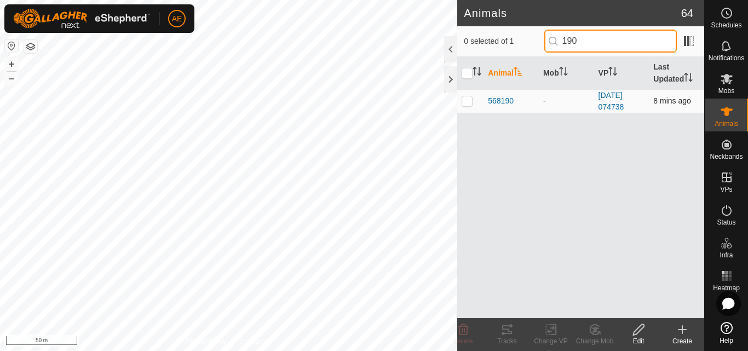
type input "190"
click at [467, 102] on p-checkbox at bounding box center [467, 100] width 11 height 9
checkbox input "true"
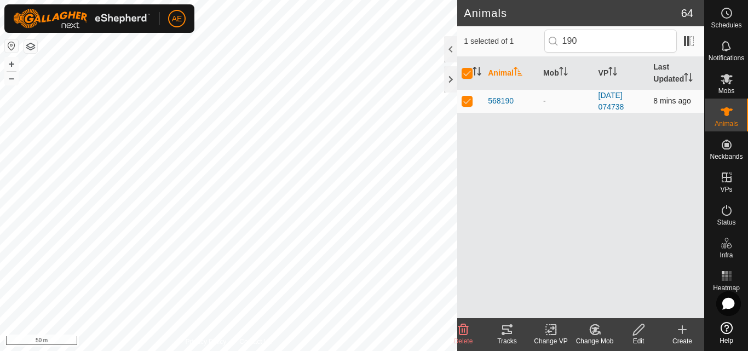
click at [468, 102] on p-checkbox at bounding box center [467, 100] width 11 height 9
checkbox input "false"
click at [502, 102] on span "568190" at bounding box center [501, 100] width 26 height 11
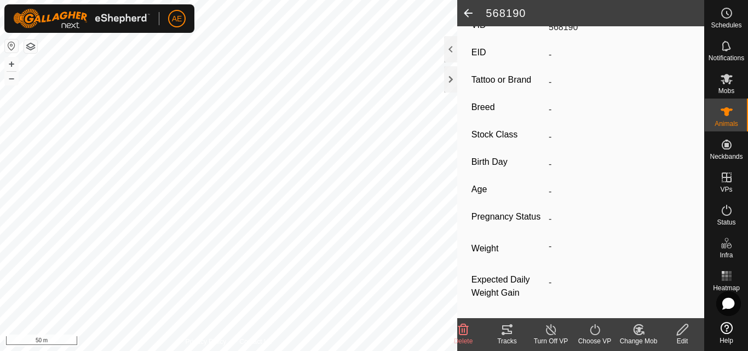
scroll to position [183, 0]
click at [684, 330] on icon at bounding box center [682, 329] width 11 height 11
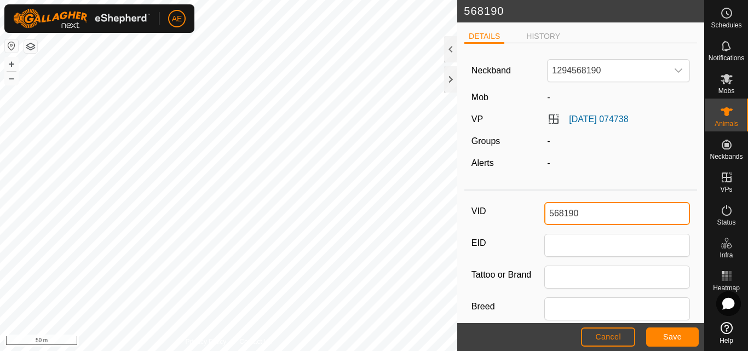
click at [582, 215] on input "568190" at bounding box center [617, 213] width 146 height 23
type input "Y61"
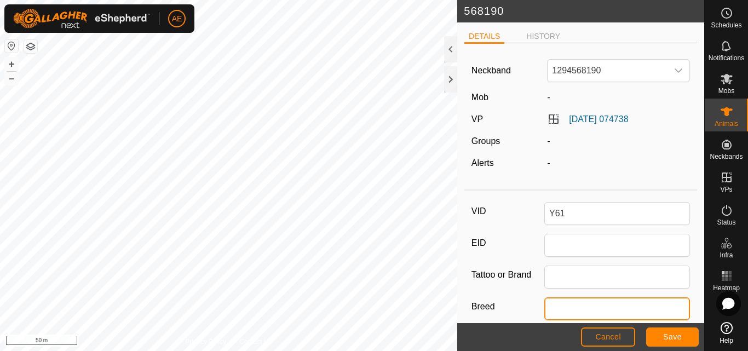
click at [577, 306] on input "Breed" at bounding box center [617, 308] width 146 height 23
type input "Hereford"
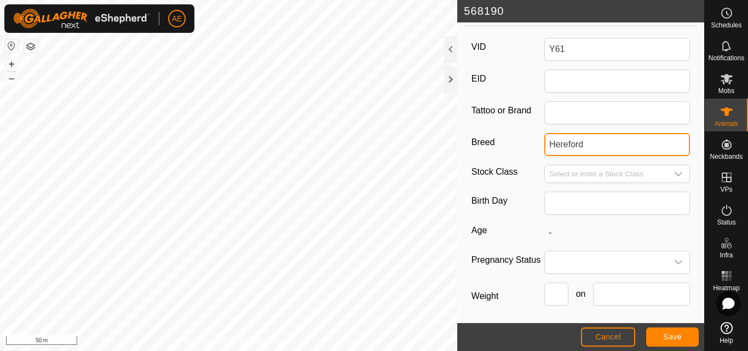
scroll to position [188, 0]
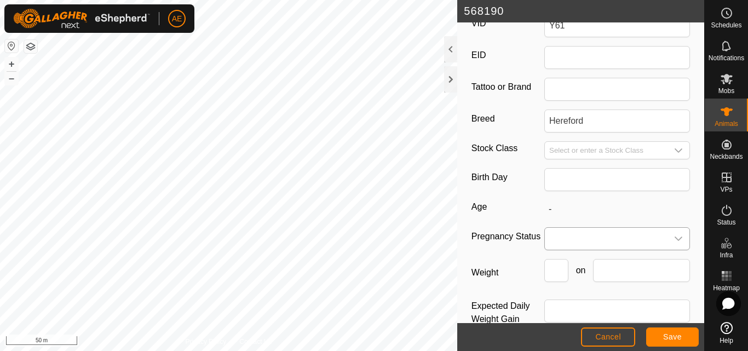
click at [675, 240] on icon "dropdown trigger" at bounding box center [679, 239] width 8 height 4
click at [600, 197] on li "Pregnant" at bounding box center [614, 199] width 139 height 22
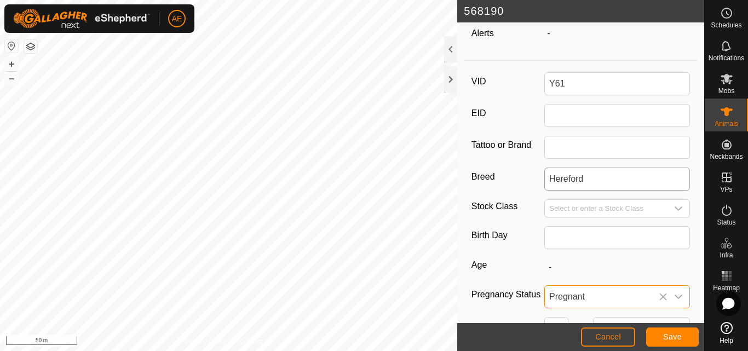
scroll to position [109, 0]
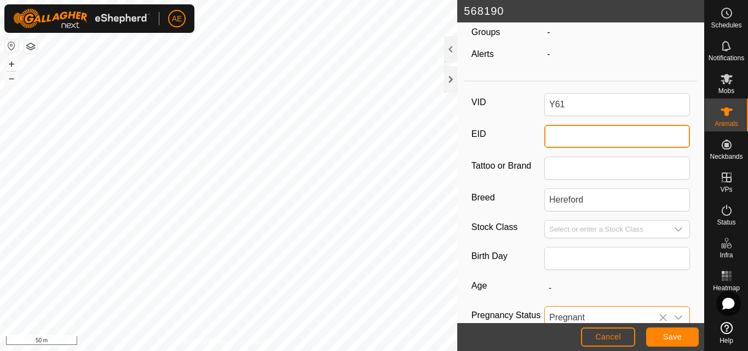
click at [584, 141] on input "EID" at bounding box center [617, 136] width 146 height 23
type input "942000040726836"
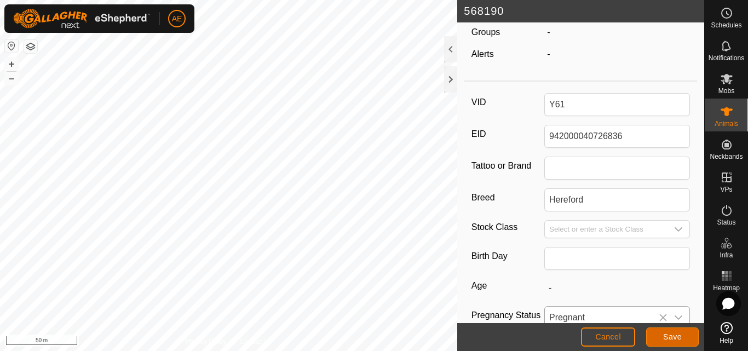
click at [682, 335] on button "Save" at bounding box center [672, 336] width 53 height 19
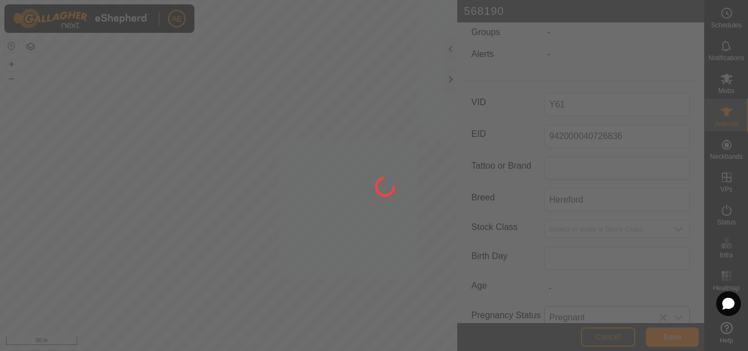
type input "Y61"
type input "942000040726836"
type input "-"
type input "Hereford"
type input "0 kg"
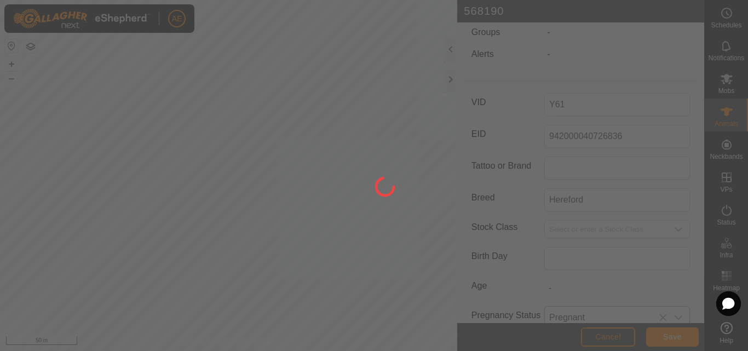
type input "-"
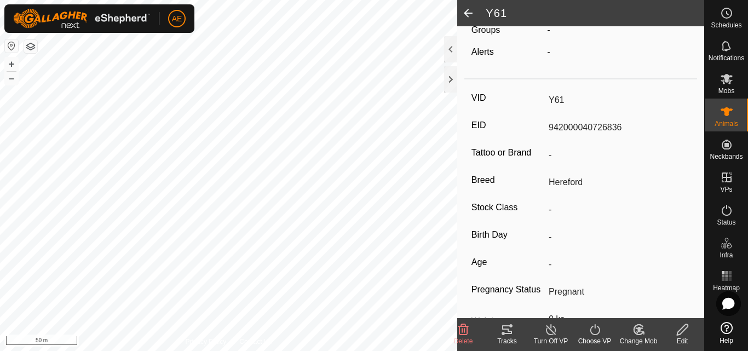
scroll to position [103, 0]
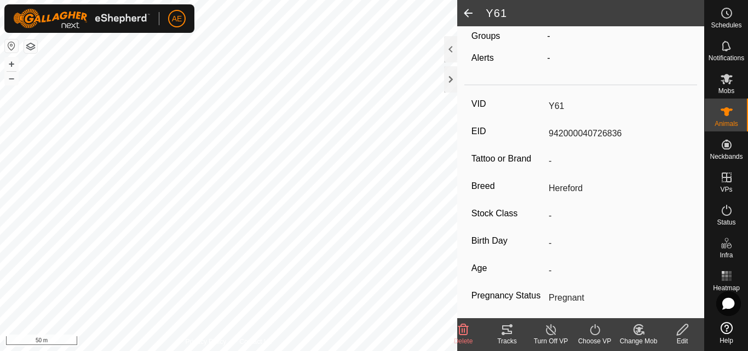
click at [638, 333] on icon at bounding box center [639, 329] width 14 height 13
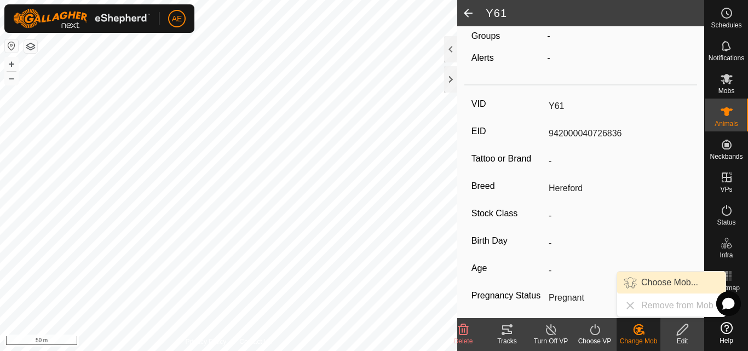
click at [654, 283] on link "Choose Mob..." at bounding box center [671, 283] width 108 height 22
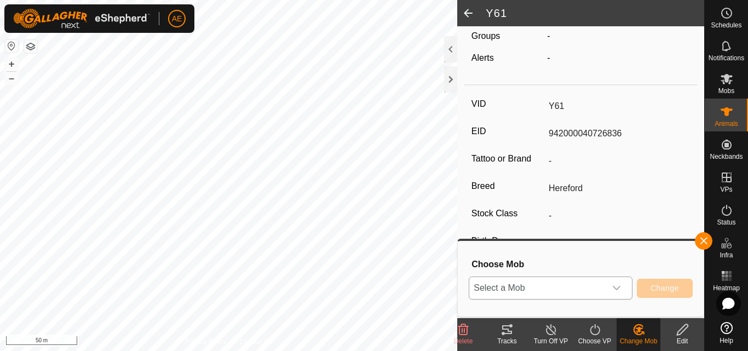
click at [615, 287] on icon "dropdown trigger" at bounding box center [616, 288] width 9 height 9
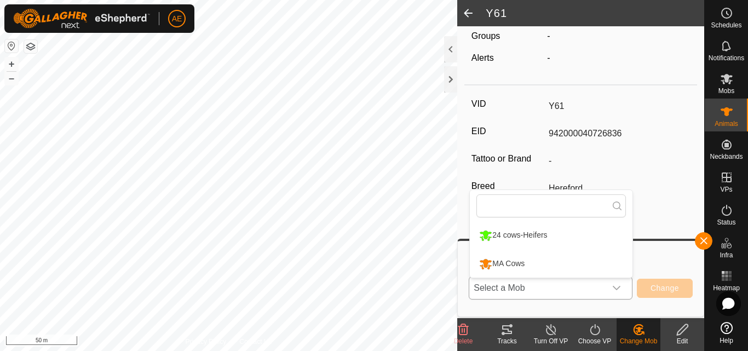
click at [532, 260] on li "MA Cows" at bounding box center [551, 263] width 163 height 27
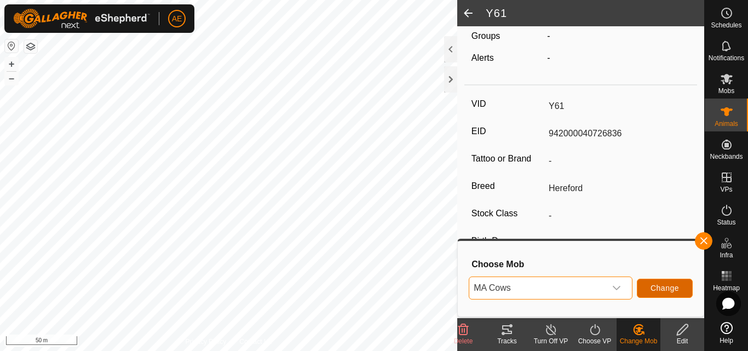
click at [659, 292] on span "Change" at bounding box center [664, 288] width 28 height 9
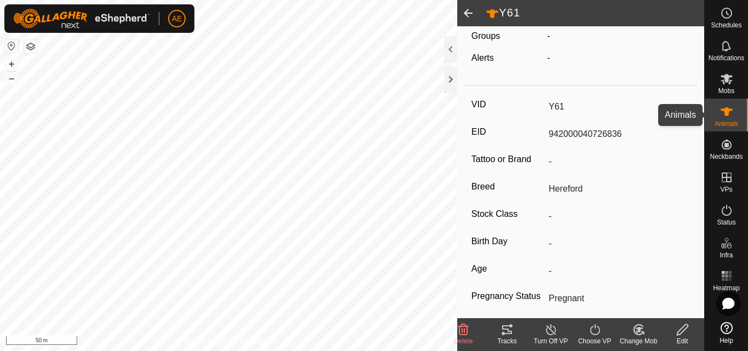
click at [723, 121] on span "Animals" at bounding box center [727, 123] width 24 height 7
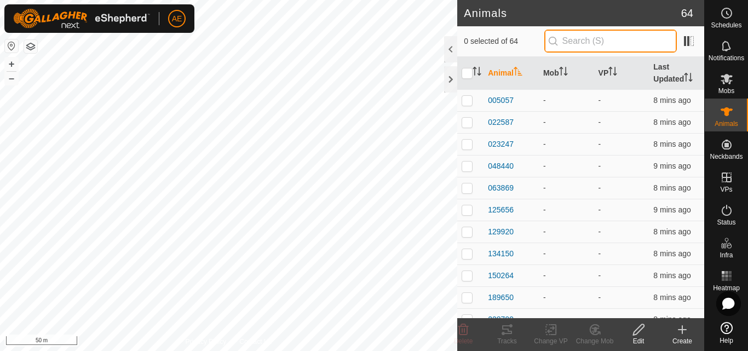
click at [634, 37] on input "text" at bounding box center [610, 41] width 133 height 23
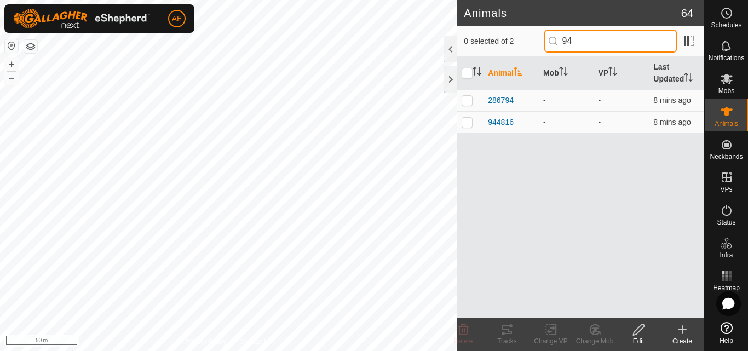
type input "9"
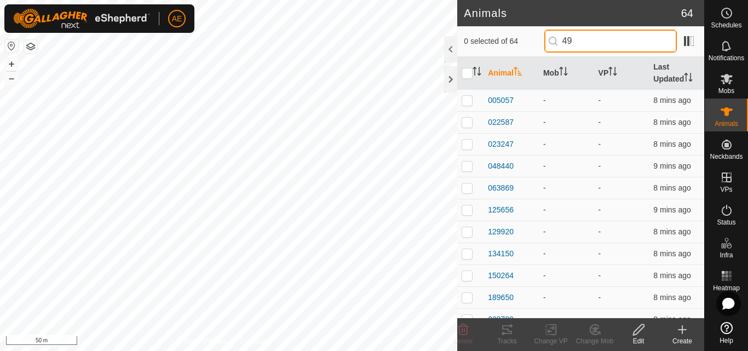
type input "498"
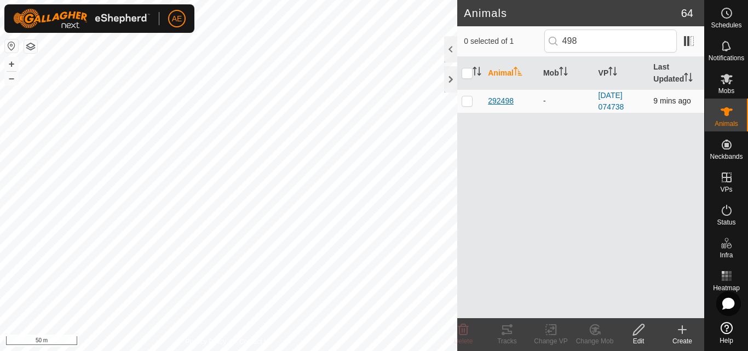
click at [499, 99] on span "292498" at bounding box center [501, 100] width 26 height 11
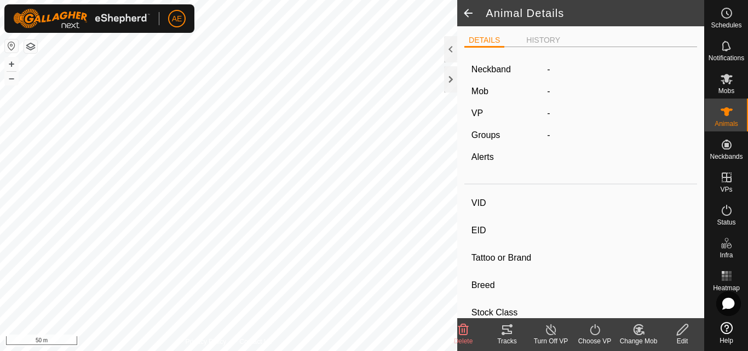
type input "292498"
type input "-"
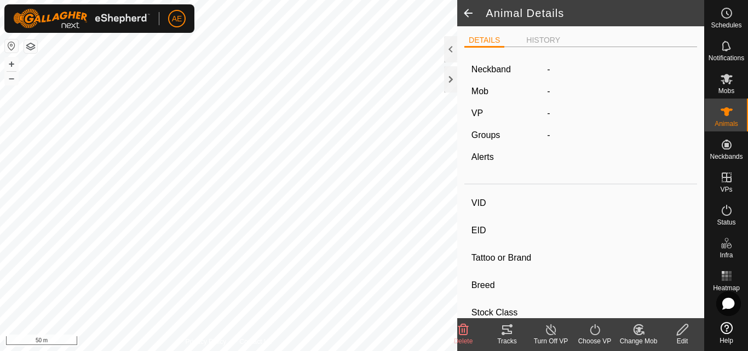
type input "-"
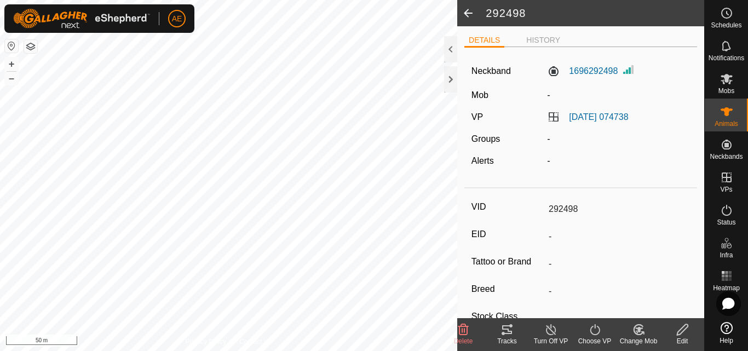
click at [684, 333] on icon at bounding box center [683, 329] width 14 height 13
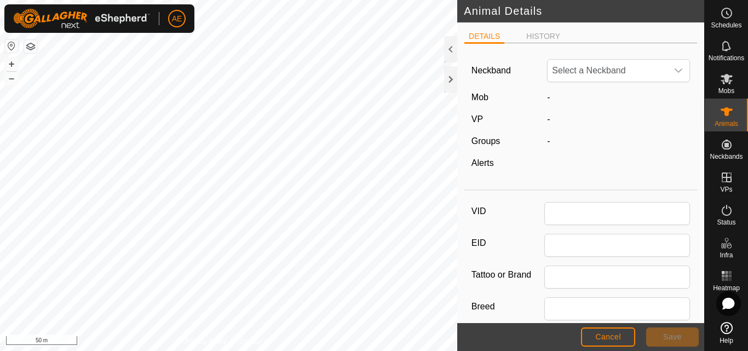
type input "292498"
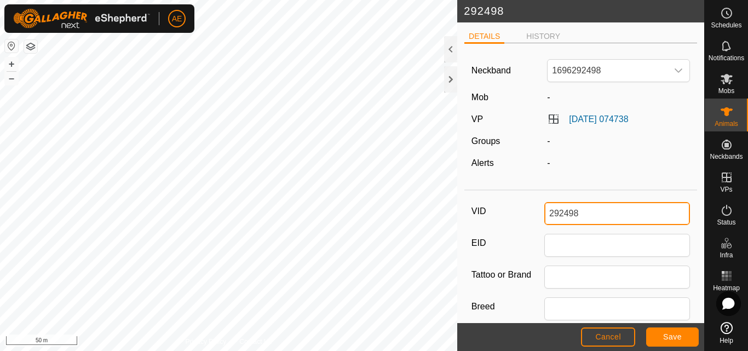
click at [591, 215] on input "292498" at bounding box center [617, 213] width 146 height 23
type input "Y40"
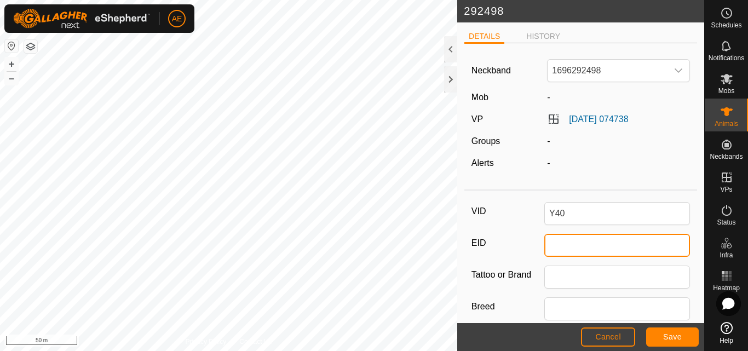
click at [579, 252] on input "EID" at bounding box center [617, 245] width 146 height 23
type input "942000020554040"
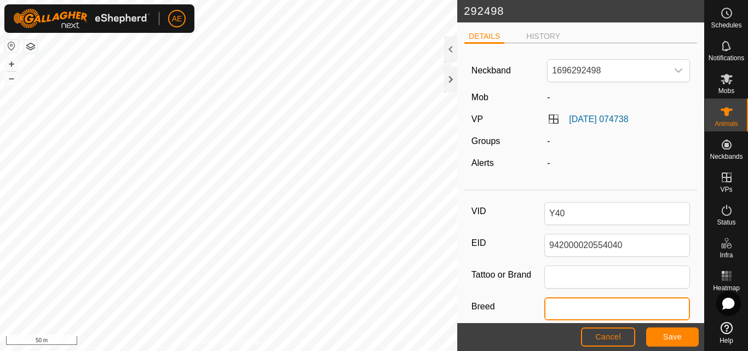
click at [602, 307] on input "Breed" at bounding box center [617, 308] width 146 height 23
type input "Hereford"
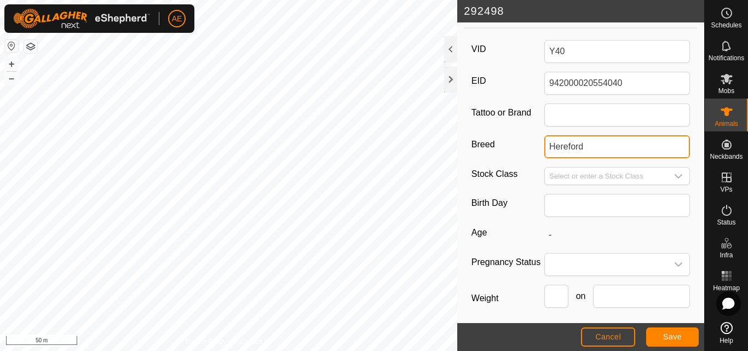
scroll to position [164, 0]
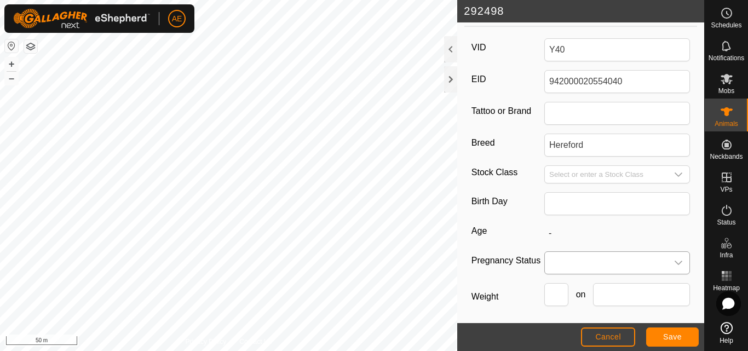
click at [624, 261] on span at bounding box center [606, 263] width 123 height 22
click at [583, 218] on li "Pregnant" at bounding box center [614, 219] width 139 height 22
click at [676, 336] on span "Save" at bounding box center [672, 336] width 19 height 9
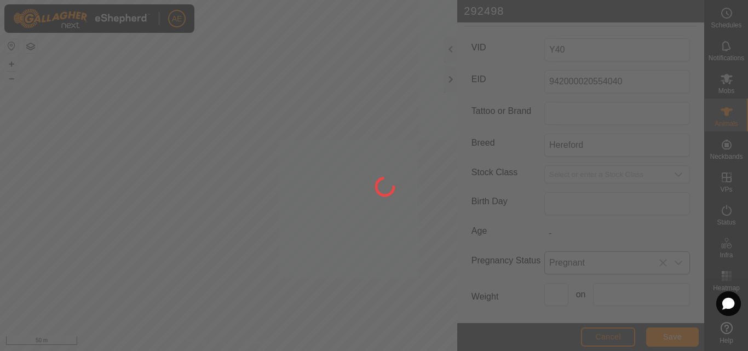
type input "292498"
type input "-"
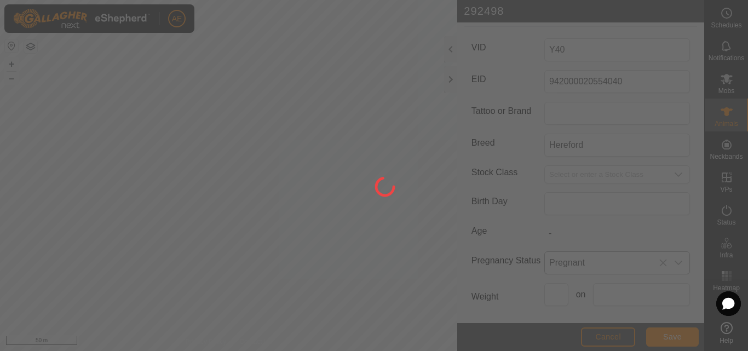
type input "-"
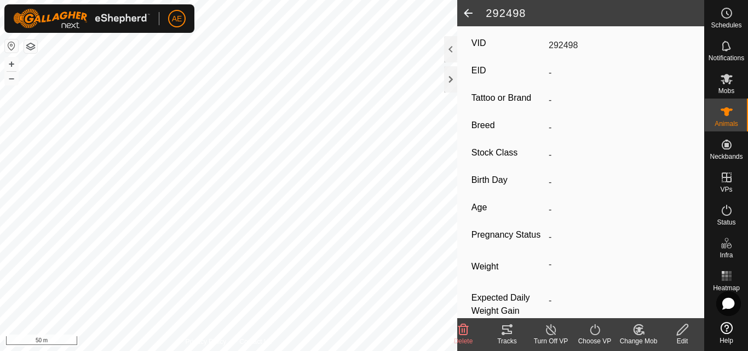
type input "Y40"
type input "942000020554040"
type input "Hereford"
type input "0 kg"
type input "Pregnant"
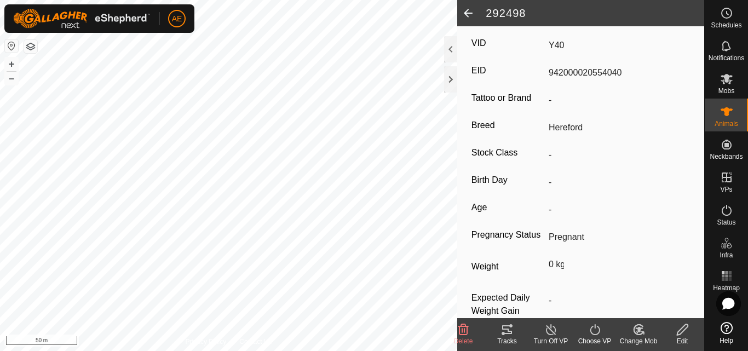
scroll to position [158, 0]
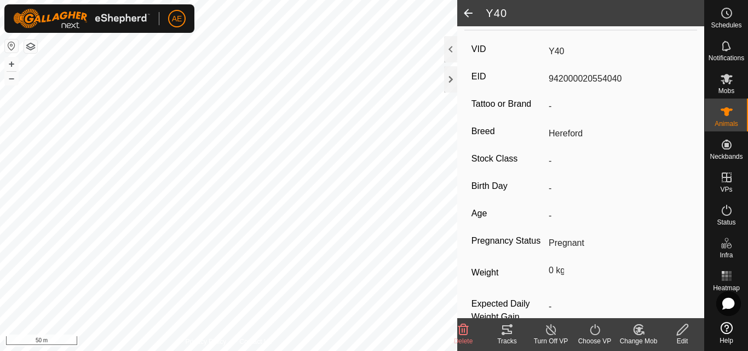
click at [635, 336] on div "Change Mob" at bounding box center [639, 341] width 44 height 10
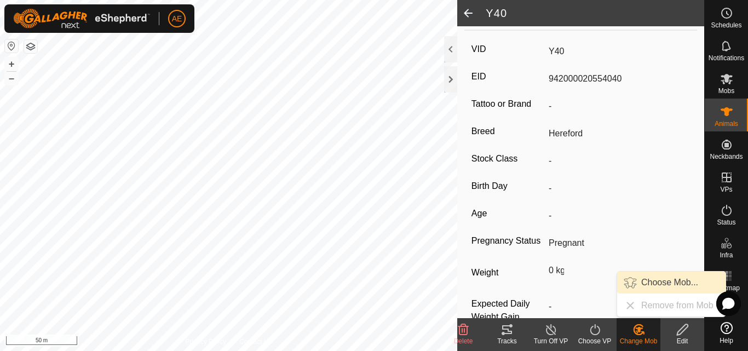
click at [661, 281] on link "Choose Mob..." at bounding box center [671, 283] width 108 height 22
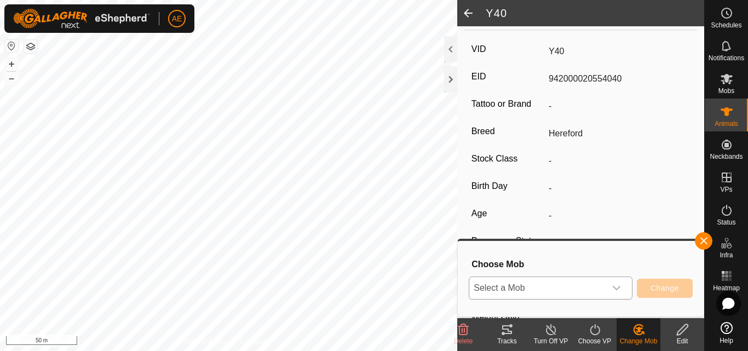
click at [617, 292] on icon "dropdown trigger" at bounding box center [616, 288] width 9 height 9
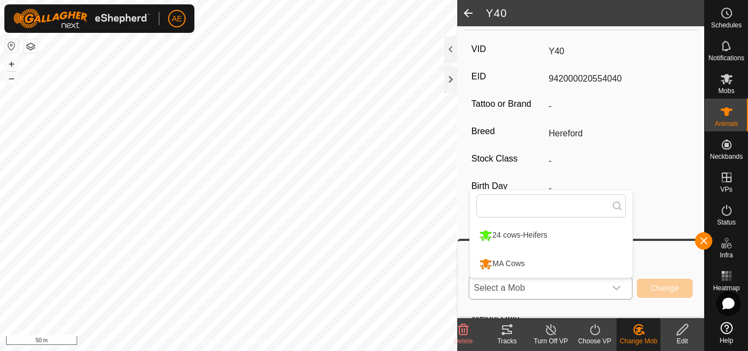
click at [567, 263] on li "MA Cows" at bounding box center [551, 263] width 163 height 27
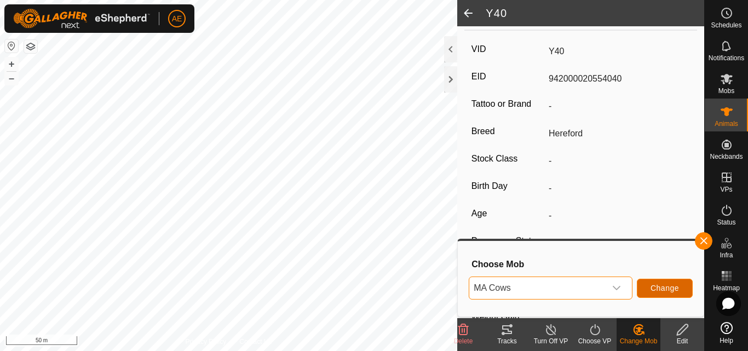
click at [671, 289] on span "Change" at bounding box center [664, 288] width 28 height 9
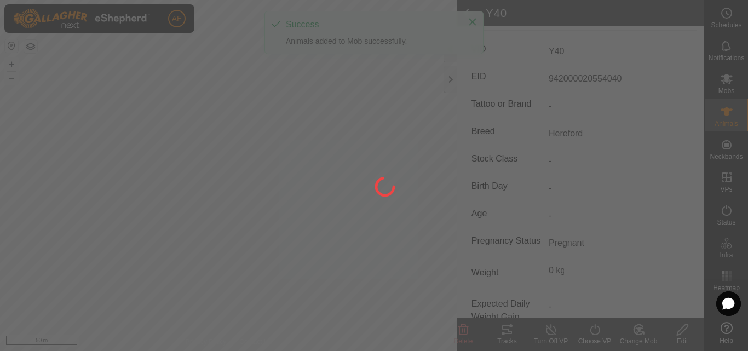
scroll to position [158, 0]
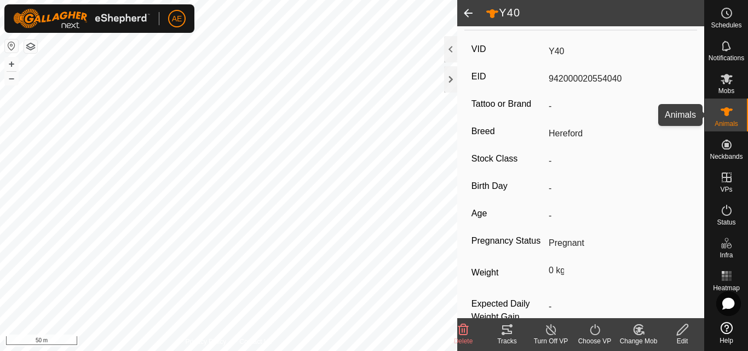
click at [729, 118] on es-animals-svg-icon at bounding box center [727, 112] width 20 height 18
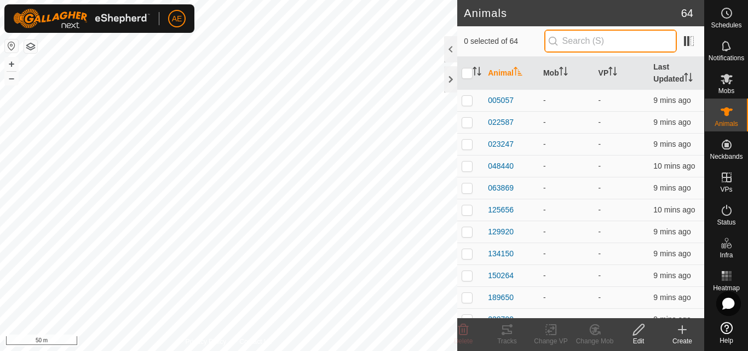
click at [635, 41] on input "text" at bounding box center [610, 41] width 133 height 23
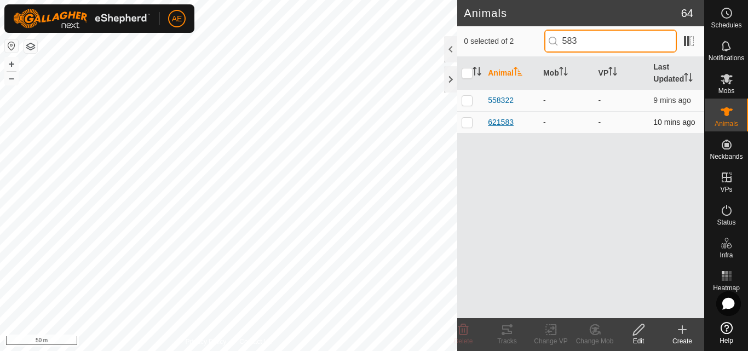
type input "583"
click at [504, 123] on span "621583" at bounding box center [501, 122] width 26 height 11
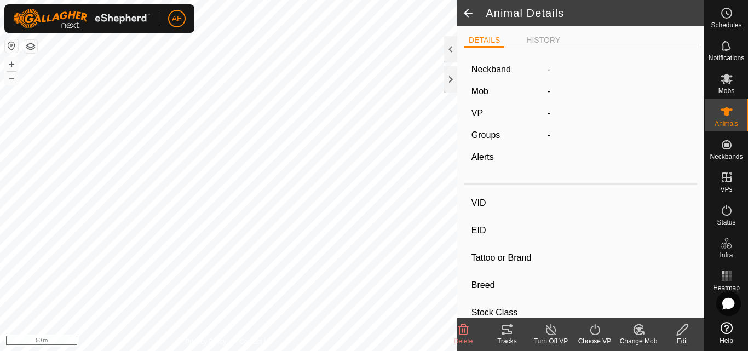
type input "621583"
type input "-"
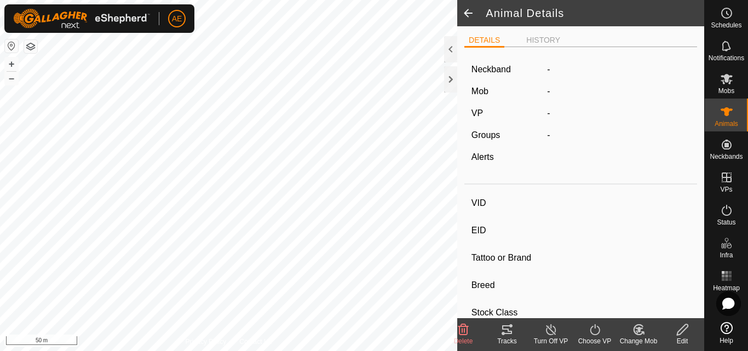
type input "-"
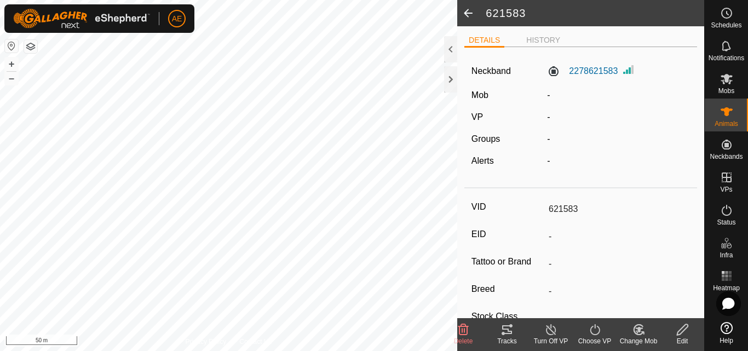
click at [682, 335] on icon at bounding box center [683, 329] width 14 height 13
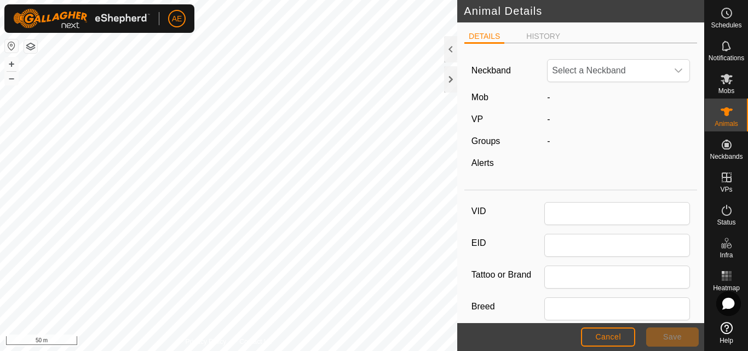
type input "621583"
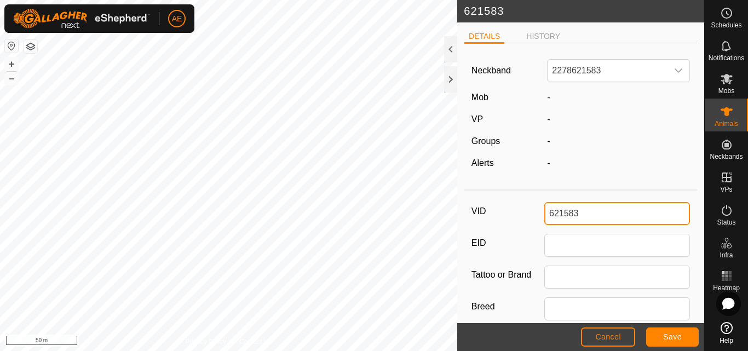
click at [589, 215] on input "621583" at bounding box center [617, 213] width 146 height 23
type input "B67"
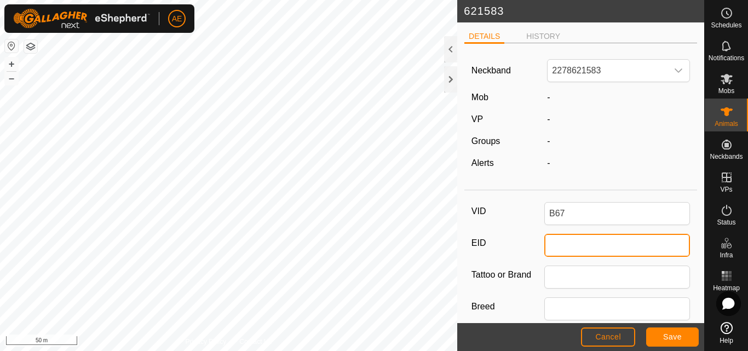
click at [583, 245] on input "EID" at bounding box center [617, 245] width 146 height 23
type input "942000036165666"
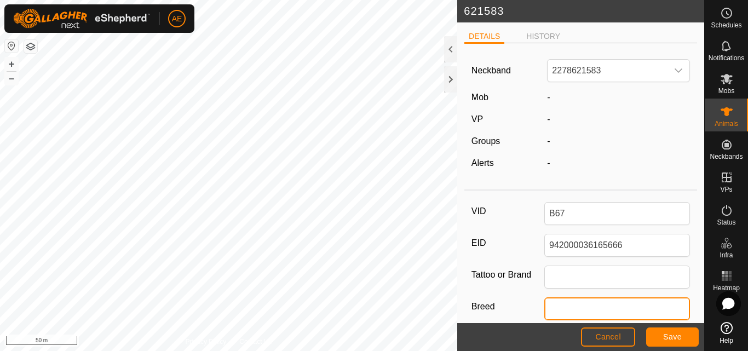
click at [592, 309] on input "Breed" at bounding box center [617, 308] width 146 height 23
type input "Hereford"
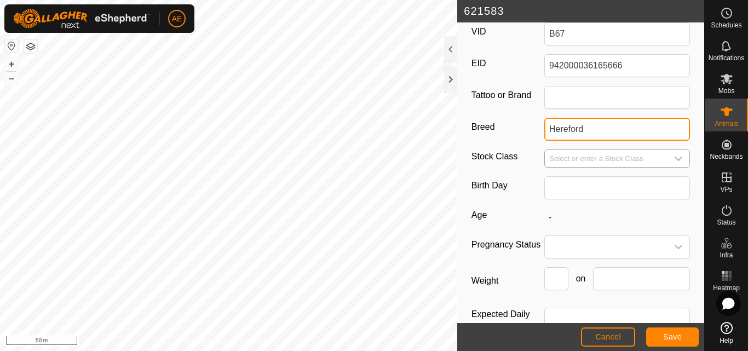
scroll to position [211, 0]
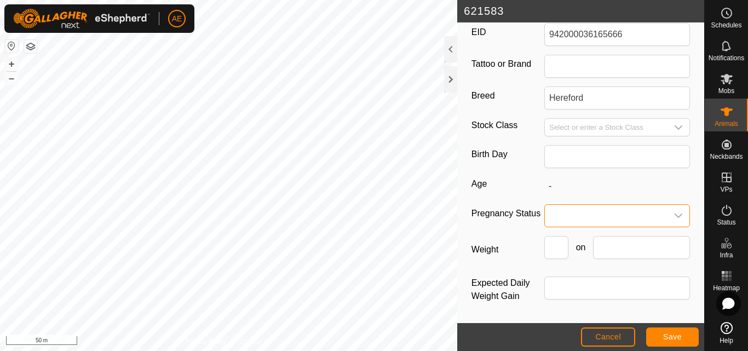
click at [605, 219] on span at bounding box center [606, 216] width 123 height 22
click at [579, 307] on li "Pregnant" at bounding box center [614, 309] width 139 height 22
click at [667, 336] on span "Save" at bounding box center [672, 336] width 19 height 9
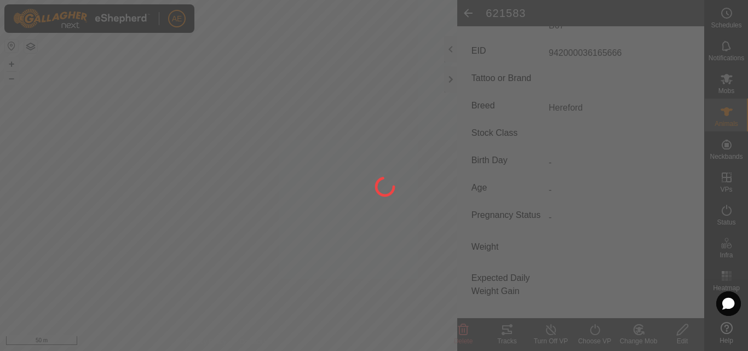
type input "621583"
type input "-"
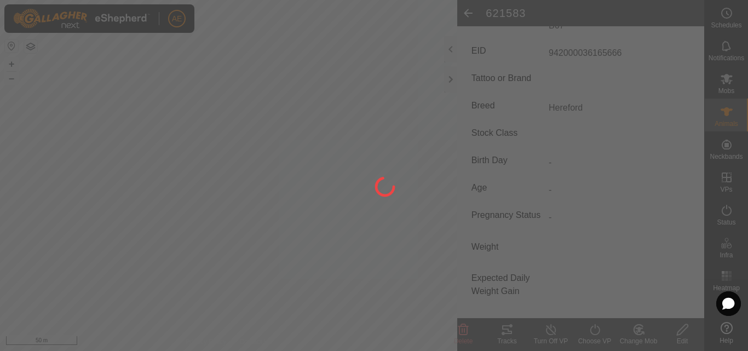
type input "-"
type input "B67"
type input "942000036165666"
type input "Hereford"
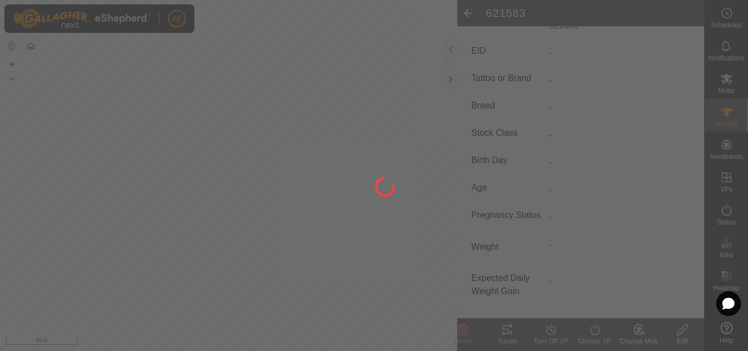
type input "0 kg"
type input "Pregnant"
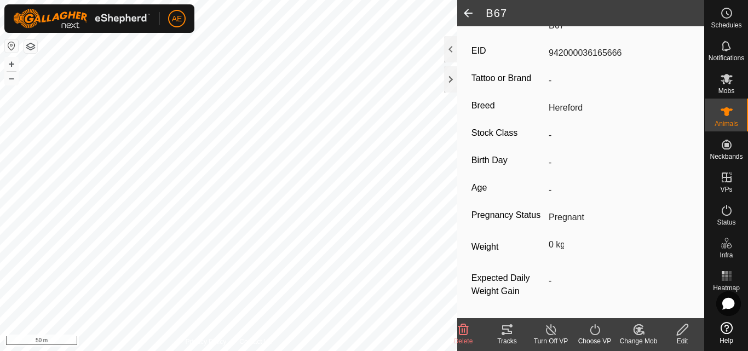
click at [640, 329] on icon at bounding box center [639, 329] width 8 height 5
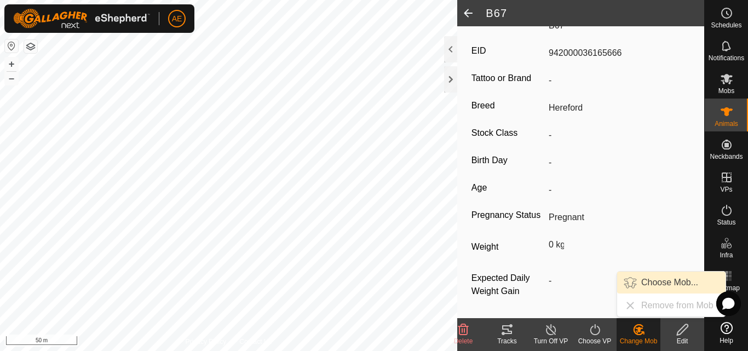
click at [658, 282] on link "Choose Mob..." at bounding box center [671, 283] width 108 height 22
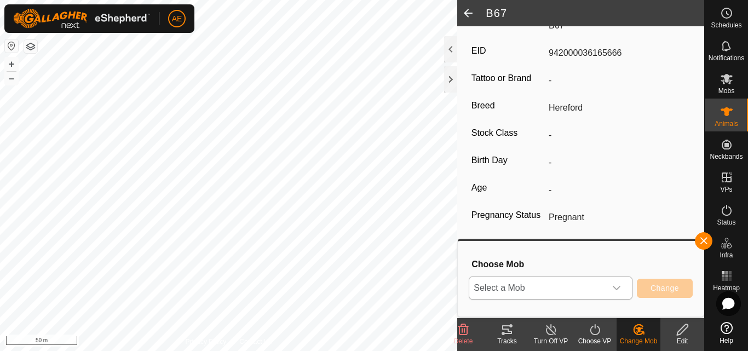
click at [608, 286] on div "dropdown trigger" at bounding box center [617, 288] width 22 height 22
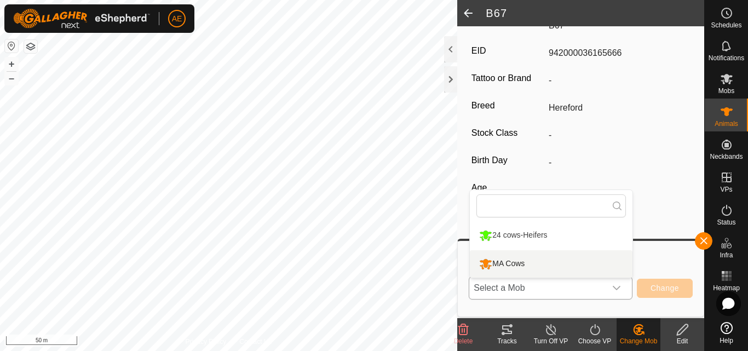
click at [567, 261] on li "MA Cows" at bounding box center [551, 263] width 163 height 27
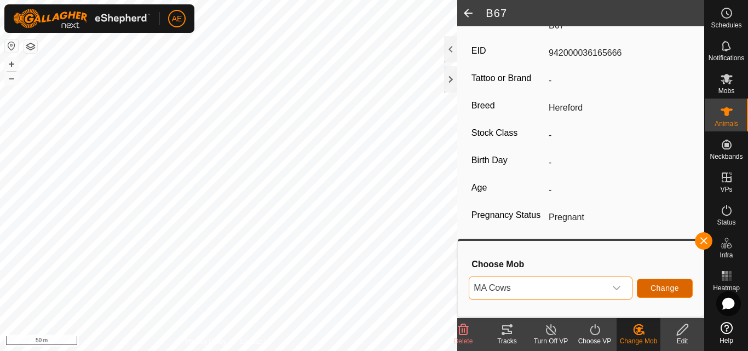
click at [664, 291] on span "Change" at bounding box center [664, 288] width 28 height 9
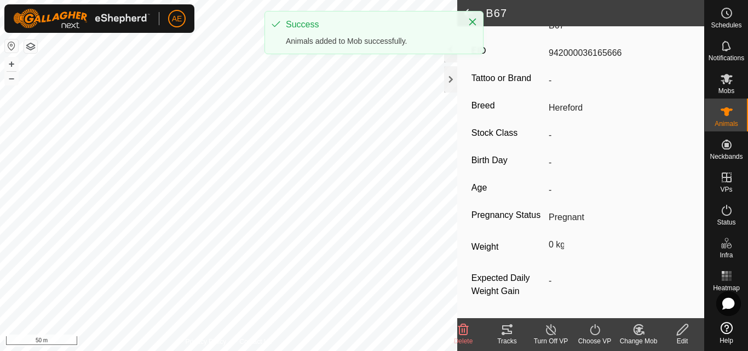
scroll to position [184, 0]
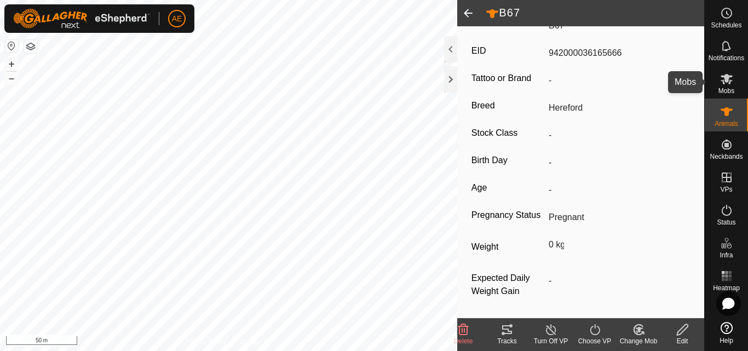
click at [728, 89] on span "Mobs" at bounding box center [726, 91] width 16 height 7
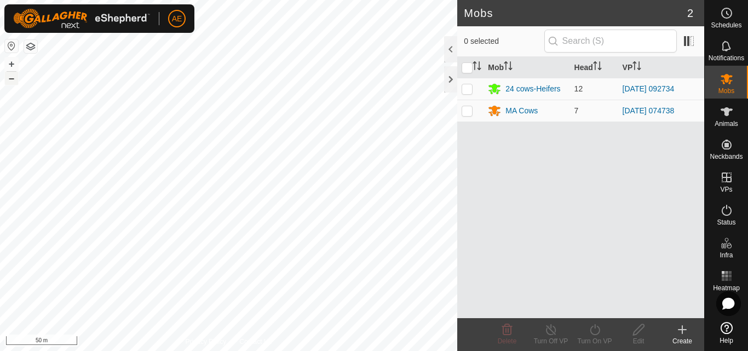
click at [11, 81] on button "–" at bounding box center [11, 78] width 13 height 13
click at [12, 65] on button "+" at bounding box center [11, 63] width 13 height 13
click at [729, 277] on rect at bounding box center [729, 275] width 3 height 3
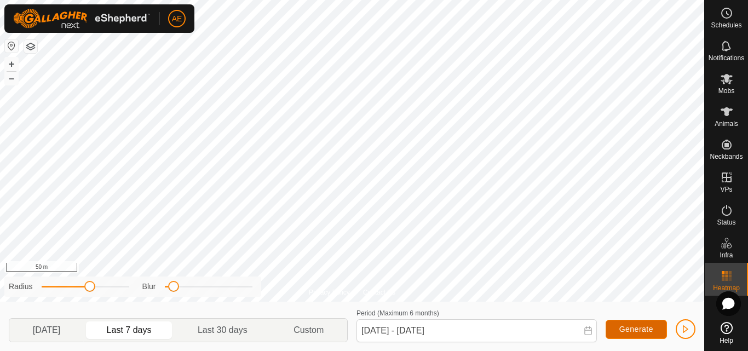
click at [627, 330] on span "Generate" at bounding box center [636, 329] width 34 height 9
click at [681, 328] on span "button" at bounding box center [685, 329] width 9 height 9
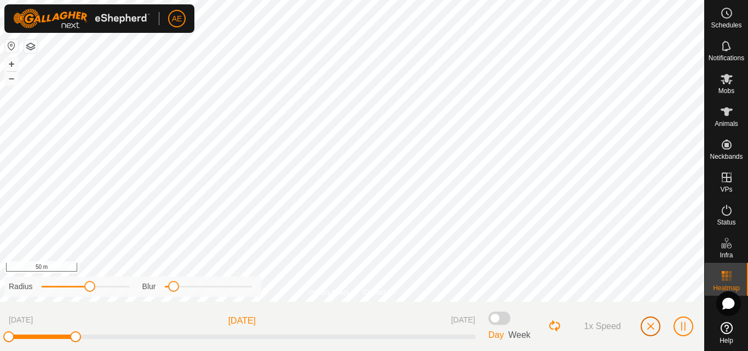
click at [649, 327] on span "button" at bounding box center [650, 326] width 9 height 9
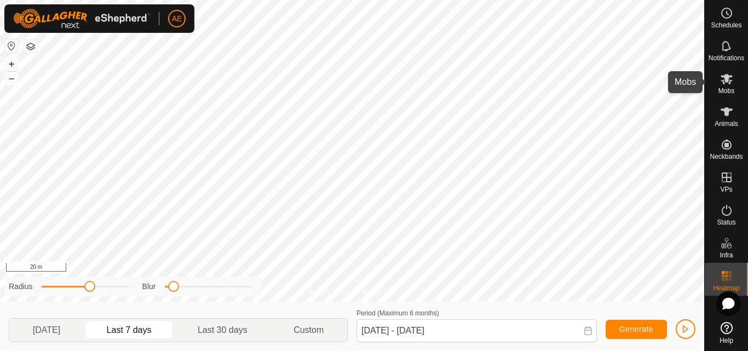
click at [729, 83] on icon at bounding box center [727, 79] width 12 height 10
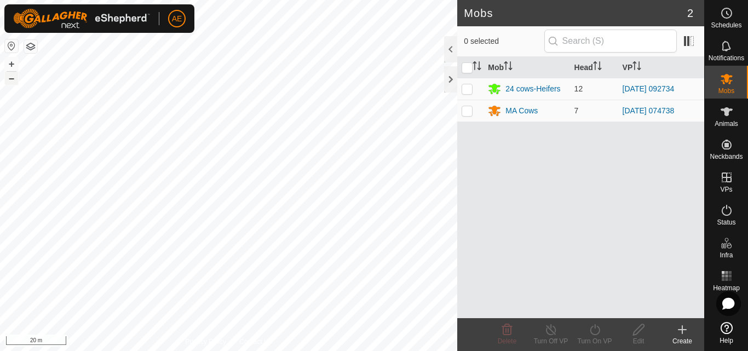
click at [11, 80] on button "–" at bounding box center [11, 78] width 13 height 13
